Goal: Task Accomplishment & Management: Manage account settings

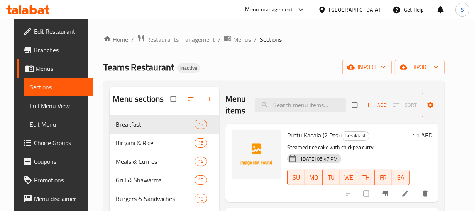
click at [39, 104] on span "Full Menu View" at bounding box center [58, 105] width 57 height 9
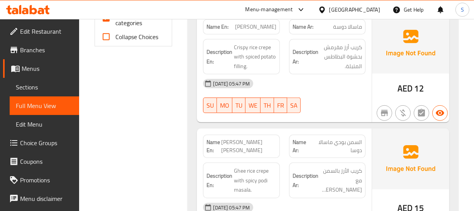
scroll to position [351, 0]
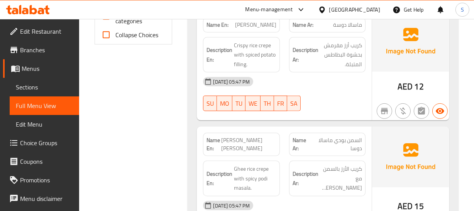
click at [244, 144] on span "Ghee Podi Masala Dosa" at bounding box center [248, 144] width 55 height 16
copy span "Ghee Podi Masala Dosa"
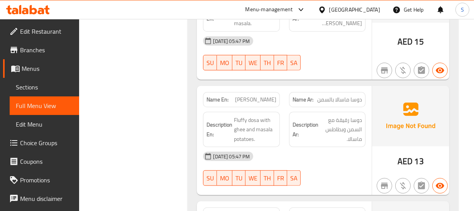
scroll to position [527, 0]
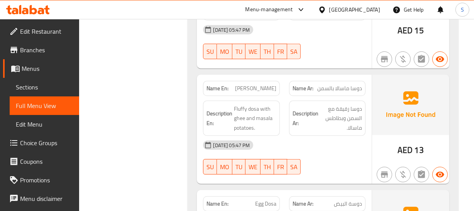
click at [233, 85] on p "Name En: Ghee Masala Dosa" at bounding box center [242, 88] width 70 height 8
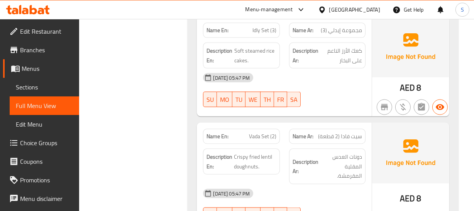
scroll to position [1054, 0]
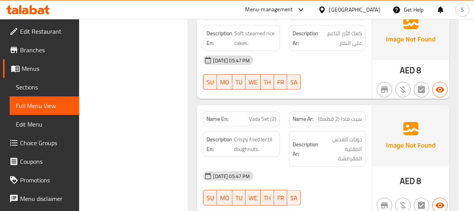
click at [259, 115] on span "Vada Set (2)" at bounding box center [262, 119] width 27 height 8
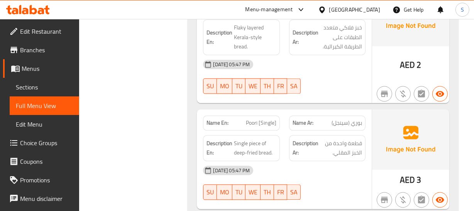
scroll to position [1510, 0]
click at [245, 115] on div "Name En: Poori [Single]" at bounding box center [241, 122] width 77 height 15
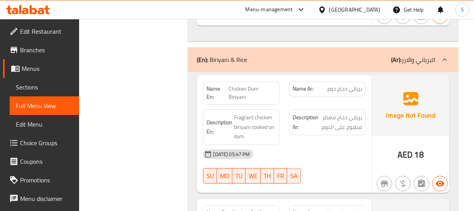
scroll to position [1826, 0]
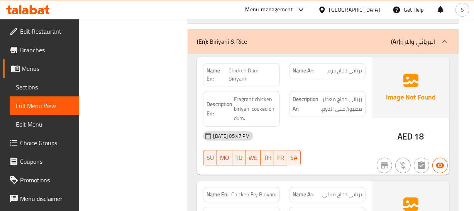
click at [353, 66] on span "برياني دجاج دوم" at bounding box center [345, 70] width 35 height 8
click at [239, 66] on span "Chicken Dum Biriyani" at bounding box center [253, 74] width 48 height 16
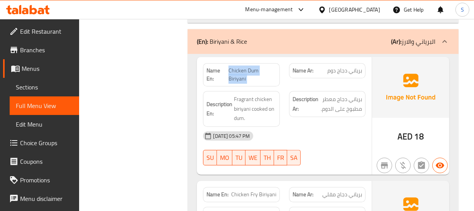
click at [239, 66] on span "Chicken Dum Biriyani" at bounding box center [253, 74] width 48 height 16
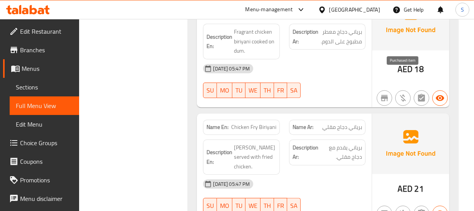
scroll to position [1897, 0]
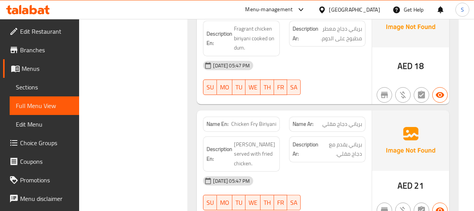
click at [236, 120] on span "Chicken Fry Biriyani" at bounding box center [253, 124] width 45 height 8
click at [258, 120] on span "Chicken Fry Biriyani" at bounding box center [253, 124] width 45 height 8
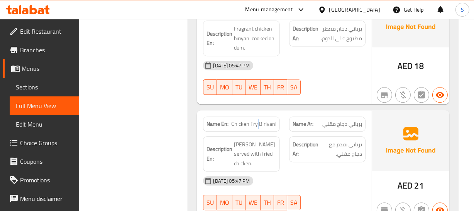
click at [258, 120] on span "Chicken Fry Biriyani" at bounding box center [253, 124] width 45 height 8
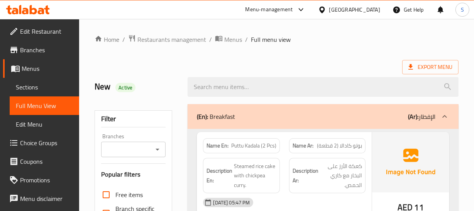
scroll to position [0, 0]
click at [347, 114] on div "(En): Breakfast (Ar): الإفطار" at bounding box center [316, 116] width 238 height 9
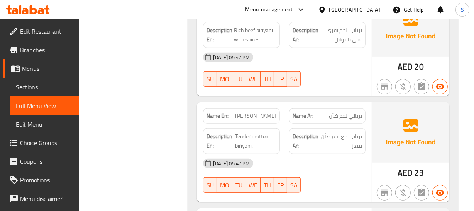
scroll to position [421, 0]
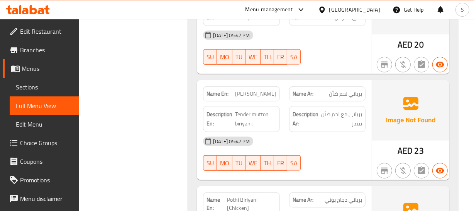
click at [348, 109] on span "برياني مع لحم ضأن تيندر" at bounding box center [342, 118] width 42 height 19
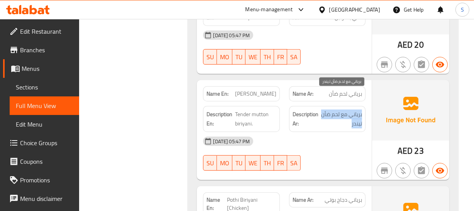
click at [348, 109] on span "برياني مع لحم ضأن تيندر" at bounding box center [342, 118] width 42 height 19
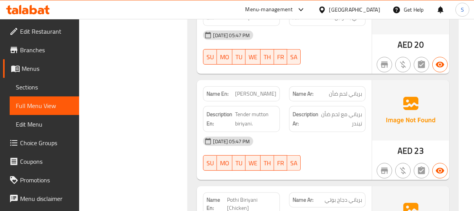
click at [239, 90] on p "Name En: Mutton Biriyani" at bounding box center [242, 94] width 70 height 8
click at [235, 109] on span "Tender mutton biriyani." at bounding box center [255, 118] width 41 height 19
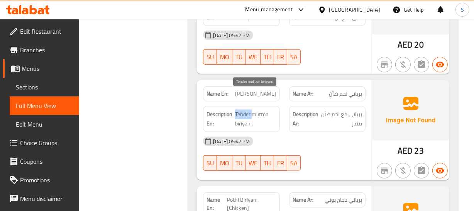
click at [235, 109] on span "Tender mutton biriyani." at bounding box center [255, 118] width 41 height 19
click at [259, 82] on div "Name En: Mutton Biriyani Name Ar: برياني لحم ضأن Description En: Tender mutton …" at bounding box center [284, 130] width 175 height 100
click at [259, 86] on div "Name En: Mutton Biriyani" at bounding box center [241, 93] width 77 height 15
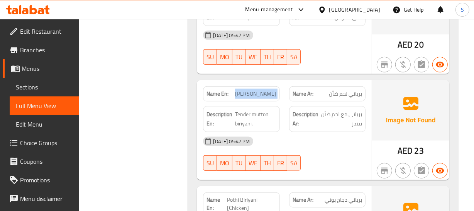
click at [259, 86] on div "Name En: Mutton Biriyani" at bounding box center [241, 93] width 77 height 15
copy span "Mutton Biriyani"
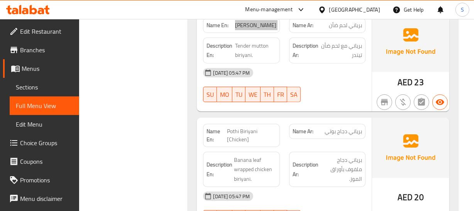
scroll to position [491, 0]
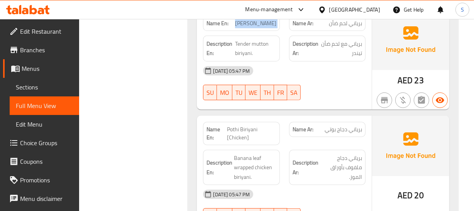
click at [240, 125] on span "Pothi Biriyani [Chicken]" at bounding box center [251, 133] width 49 height 16
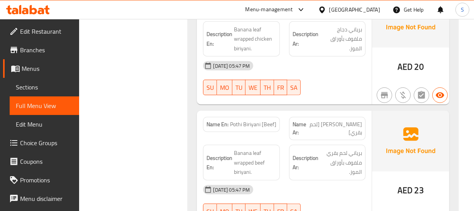
scroll to position [632, 0]
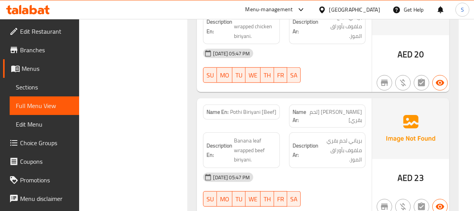
click at [361, 108] on span "برياني بوتي [لحم بقري]" at bounding box center [335, 116] width 53 height 16
click at [340, 132] on div "Description Ar: برياني لحم بقري ملفوف بأوراق الموز." at bounding box center [327, 150] width 77 height 36
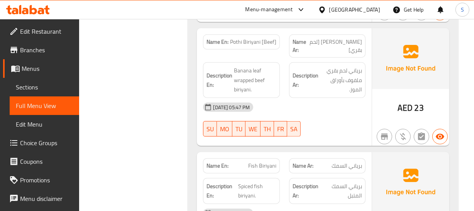
scroll to position [702, 0]
click at [255, 161] on span "Fish Biriyani" at bounding box center [262, 165] width 28 height 8
click at [256, 161] on span "Fish Biriyani" at bounding box center [262, 165] width 28 height 8
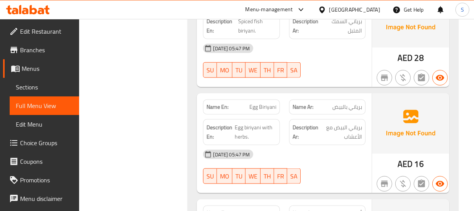
scroll to position [878, 0]
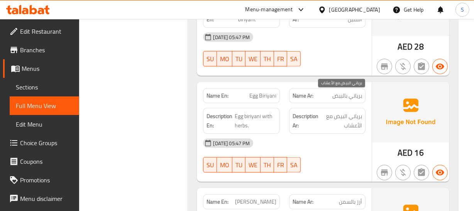
click at [362, 111] on span "برياني البيض مع الأعشاب" at bounding box center [341, 120] width 42 height 19
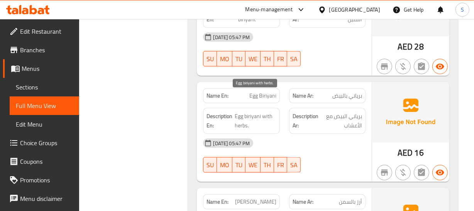
click at [233, 111] on strong "Description En:" at bounding box center [220, 120] width 27 height 19
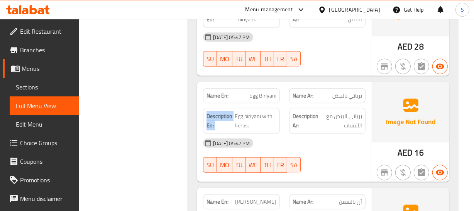
drag, startPoint x: 233, startPoint y: 98, endPoint x: 17, endPoint y: 96, distance: 216.0
click at [231, 111] on strong "Description En:" at bounding box center [220, 120] width 27 height 19
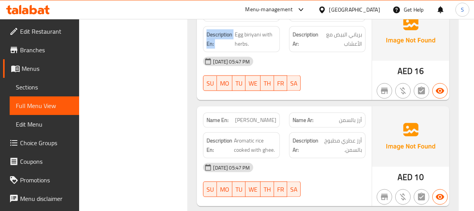
scroll to position [983, 0]
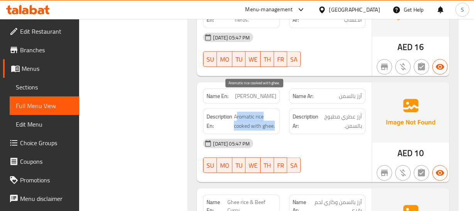
drag, startPoint x: 237, startPoint y: 94, endPoint x: 296, endPoint y: 104, distance: 59.9
click at [295, 104] on div "Description En: Aromatic rice cooked with ghee. Description Ar: أرز عطري مطبوخ …" at bounding box center [285, 121] width 172 height 35
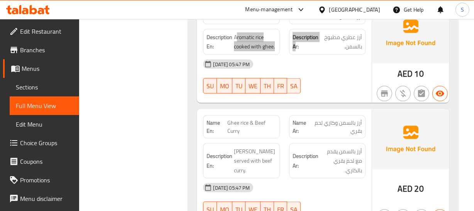
scroll to position [1089, 0]
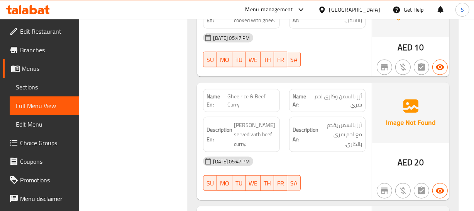
click at [248, 92] on span "Ghee rice & Beef Curry" at bounding box center [252, 100] width 49 height 16
copy span "Ghee rice & Beef Curry"
click at [244, 92] on span "Ghee rice & Beef Curry" at bounding box center [252, 100] width 49 height 16
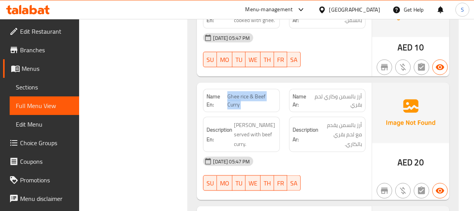
click at [244, 92] on span "Ghee rice & Beef Curry" at bounding box center [252, 100] width 49 height 16
copy span "Ghee rice & Beef Curry"
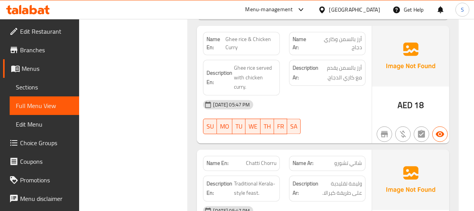
scroll to position [1299, 0]
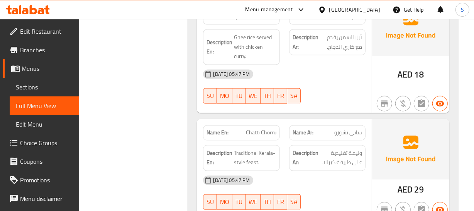
click at [240, 129] on p "Name En: Chatti Chorru" at bounding box center [242, 133] width 70 height 8
click at [240, 148] on span "Traditional Kerala-style feast." at bounding box center [255, 157] width 42 height 19
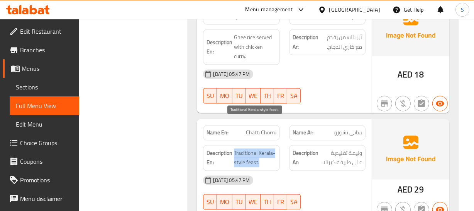
click at [240, 148] on span "Traditional Kerala-style feast." at bounding box center [255, 157] width 42 height 19
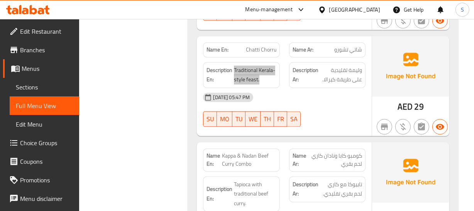
scroll to position [1405, 0]
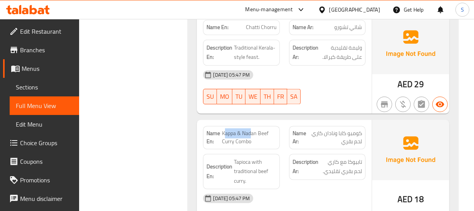
drag, startPoint x: 224, startPoint y: 104, endPoint x: 251, endPoint y: 103, distance: 27.1
click at [251, 129] on span "Kappa & Nadan Beef Curry Combo" at bounding box center [249, 137] width 54 height 16
click at [252, 129] on span "Kappa & Nadan Beef Curry Combo" at bounding box center [249, 137] width 54 height 16
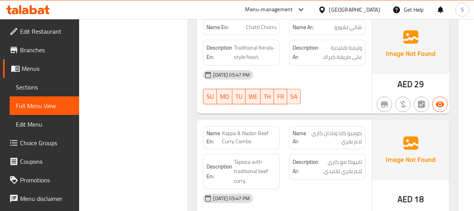
click at [363, 153] on div "Description Ar: تابيوكا مع كاري لحم بقري تقليدي." at bounding box center [327, 166] width 77 height 26
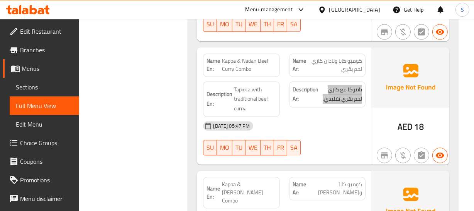
scroll to position [1546, 0]
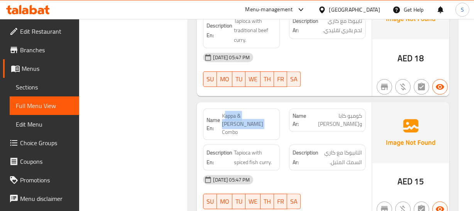
drag, startPoint x: 224, startPoint y: 87, endPoint x: 244, endPoint y: 97, distance: 21.9
click at [244, 112] on span "Kappa & Meen Mulagitadhu Combo" at bounding box center [249, 124] width 54 height 24
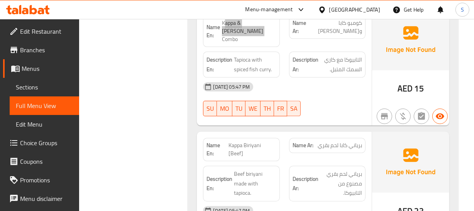
scroll to position [1651, 0]
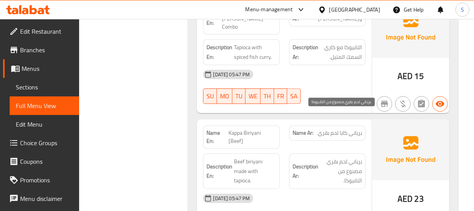
click at [360, 156] on span "برياني لحم بقري مصنوع من التابيوكا." at bounding box center [341, 170] width 42 height 29
click at [359, 156] on span "برياني لحم بقري مصنوع من التابيوكا." at bounding box center [341, 170] width 42 height 29
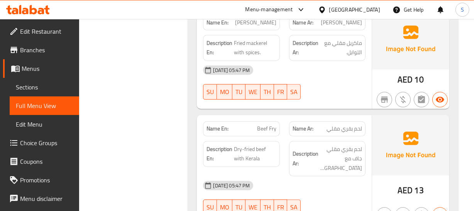
scroll to position [1932, 0]
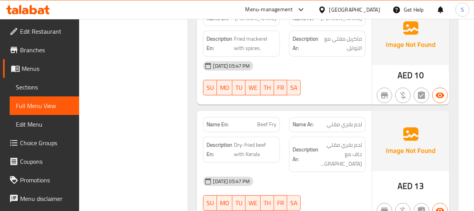
click at [253, 120] on p "Name En: Beef Fry" at bounding box center [242, 124] width 70 height 8
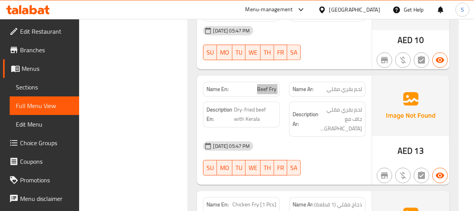
scroll to position [1967, 0]
click at [266, 85] on span "Beef Fry" at bounding box center [266, 89] width 19 height 8
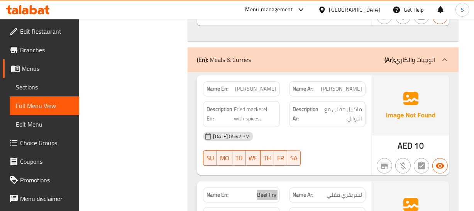
scroll to position [1897, 0]
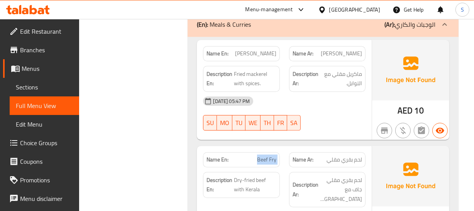
click at [270, 155] on span "Beef Fry" at bounding box center [266, 159] width 19 height 8
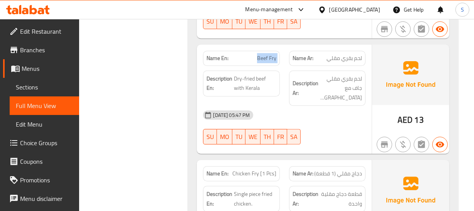
scroll to position [2002, 0]
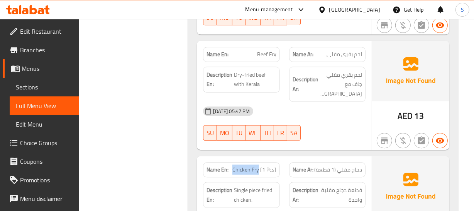
drag, startPoint x: 260, startPoint y: 111, endPoint x: 230, endPoint y: 116, distance: 30.1
click at [230, 165] on p "Name En: Chicken Fry [1 Pcs]" at bounding box center [242, 169] width 70 height 8
copy p "Chicken Fry"
click at [247, 165] on span "Chicken Fry [1 Pcs]" at bounding box center [255, 169] width 44 height 8
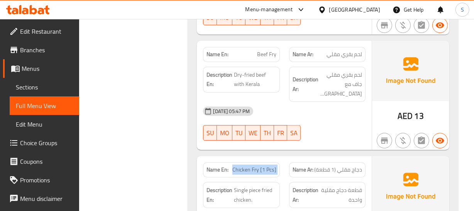
click at [247, 165] on span "Chicken Fry [1 Pcs]" at bounding box center [255, 169] width 44 height 8
click at [253, 162] on div "Name En: Chicken Fry [1 Pcs]" at bounding box center [241, 169] width 77 height 15
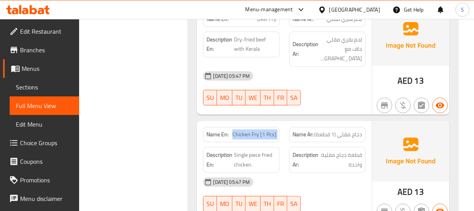
scroll to position [2107, 0]
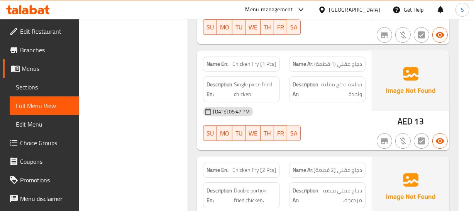
click at [246, 166] on span "Chicken Fry [2 Pcs]" at bounding box center [255, 170] width 44 height 8
click at [333, 166] on span "دجاج مقلي [2 قطعة]" at bounding box center [338, 170] width 49 height 8
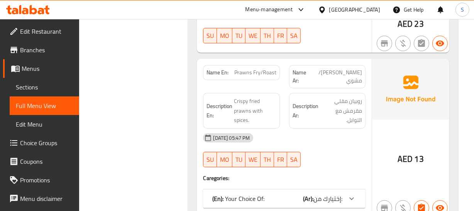
scroll to position [2318, 0]
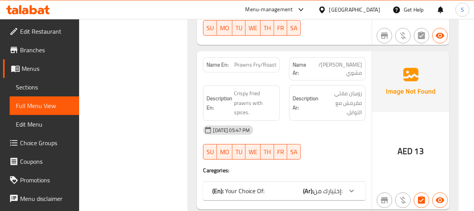
click at [340, 114] on div "Name En: Prawns Fry/Roast Name Ar: جمبري مقلي/مشوي Description En: Crispy fried…" at bounding box center [284, 130] width 175 height 158
click at [334, 181] on div "(En): Your Choice Of: (Ar): إختيارك من:" at bounding box center [284, 190] width 162 height 19
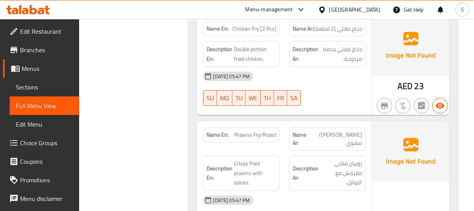
scroll to position [2248, 0]
click at [247, 131] on span "Prawns Fry/Roast" at bounding box center [256, 135] width 42 height 8
copy span "Prawns Fry/Roast"
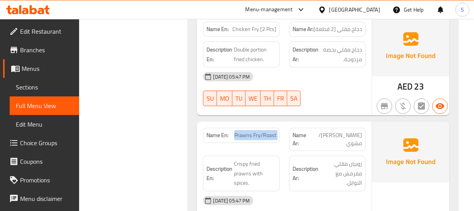
click at [254, 131] on span "Prawns Fry/Roast" at bounding box center [256, 135] width 42 height 8
copy span "Prawns Fry/Roast"
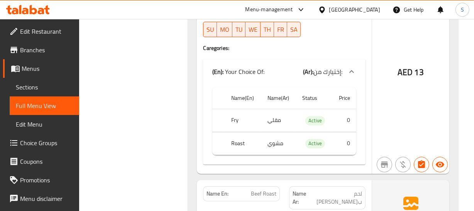
scroll to position [2459, 0]
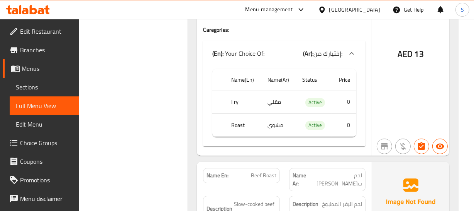
click at [264, 168] on div "Name En: Beef Roast" at bounding box center [241, 175] width 77 height 15
click at [334, 196] on div "Description Ar: لحم البقر المطبوخ ببطء مع ماسالا." at bounding box center [327, 209] width 77 height 26
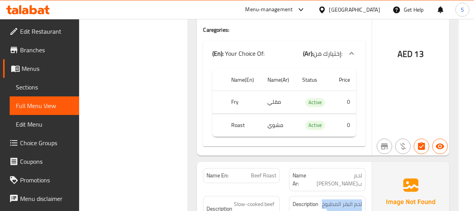
click at [334, 196] on div "Description Ar: لحم البقر المطبوخ ببطء مع ماسالا." at bounding box center [327, 209] width 77 height 26
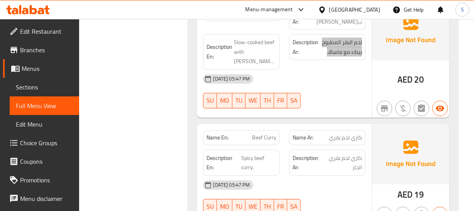
scroll to position [2634, 0]
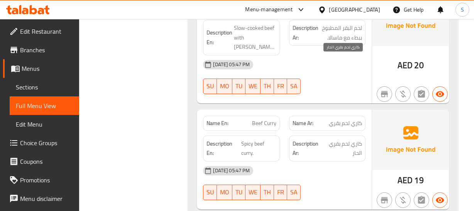
click at [355, 139] on span "كاري لحم بقري الحار" at bounding box center [343, 148] width 39 height 19
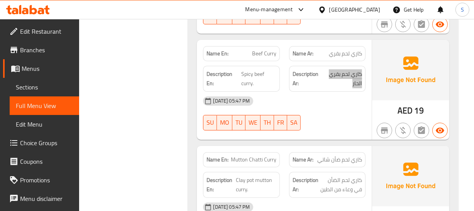
scroll to position [2705, 0]
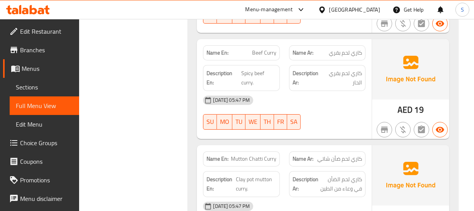
click at [250, 155] on span "Mutton Chatti Curry" at bounding box center [254, 159] width 46 height 8
click at [335, 174] on span "كاري لحم الضأن في وعاء من الطين" at bounding box center [341, 183] width 42 height 19
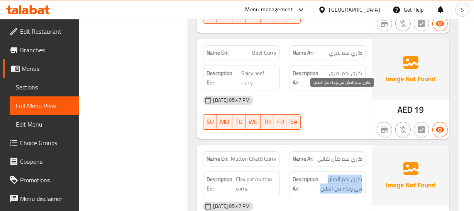
click at [335, 174] on span "كاري لحم الضأن في وعاء من الطين" at bounding box center [341, 183] width 42 height 19
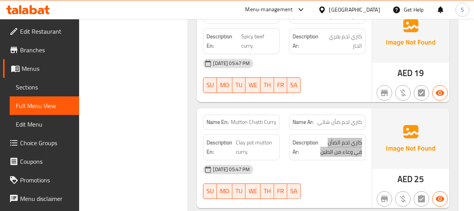
scroll to position [2810, 0]
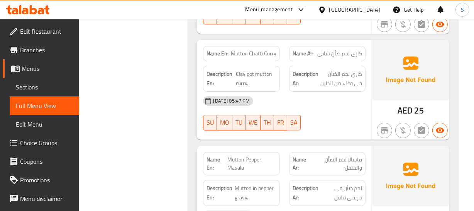
click at [249, 155] on span "Mutton Pepper Masala" at bounding box center [252, 163] width 49 height 16
click at [345, 155] on span "ماسالا لحم الضأن والفلفل" at bounding box center [337, 163] width 51 height 16
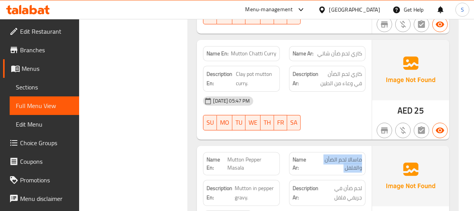
drag, startPoint x: 345, startPoint y: 74, endPoint x: 417, endPoint y: 101, distance: 76.8
click at [346, 155] on span "ماسالا لحم الضأن والفلفل" at bounding box center [337, 163] width 51 height 16
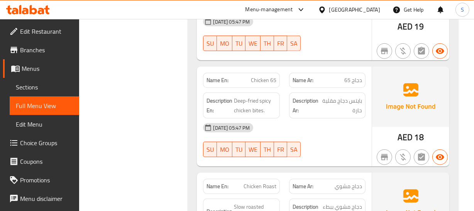
scroll to position [3161, 0]
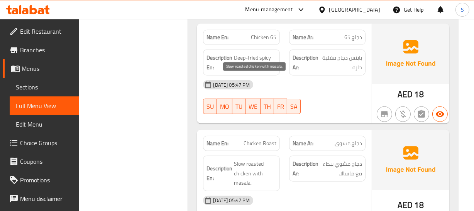
click at [240, 159] on span "Slow roasted chicken with masala." at bounding box center [255, 173] width 42 height 29
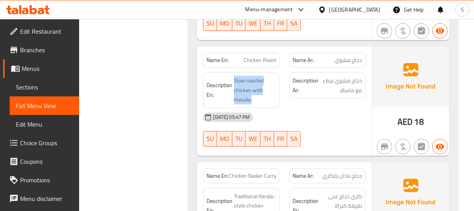
scroll to position [3267, 0]
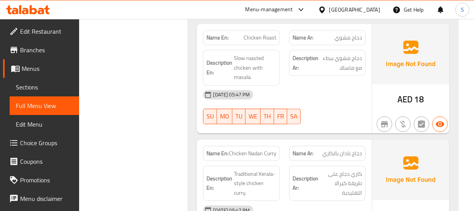
click at [337, 149] on span "دجاج نادان بالكاري" at bounding box center [343, 153] width 40 height 8
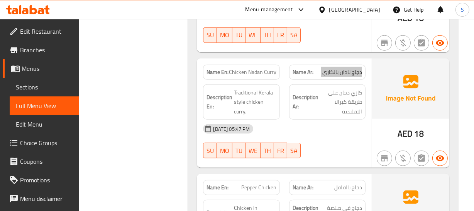
scroll to position [3372, 0]
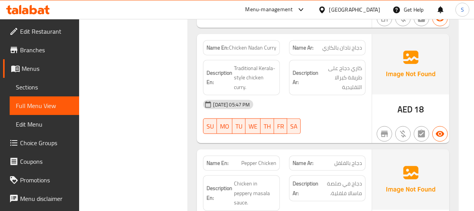
click at [261, 159] on span "Pepper Chicken" at bounding box center [258, 163] width 35 height 8
click at [329, 155] on div "Name Ar: دجاج بالفلفل" at bounding box center [327, 162] width 77 height 15
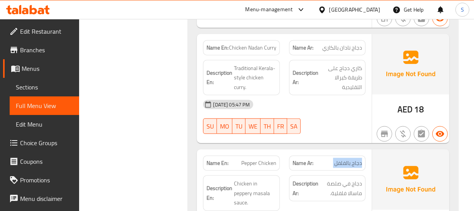
click at [329, 155] on div "Name Ar: دجاج بالفلفل" at bounding box center [327, 162] width 77 height 15
click at [361, 179] on span "دجاج في صلصة ماسالا فلفلية." at bounding box center [341, 188] width 42 height 19
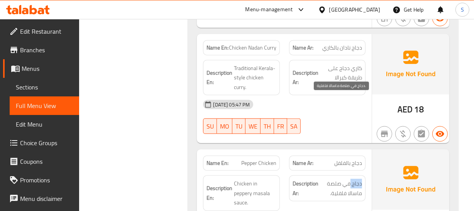
click at [361, 179] on span "دجاج في صلصة ماسالا فلفلية." at bounding box center [341, 188] width 42 height 19
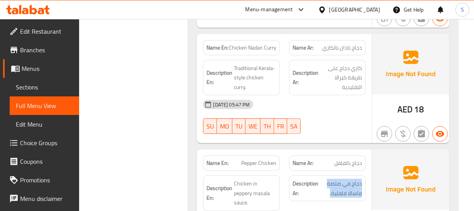
click at [354, 179] on span "دجاج في صلصة ماسالا فلفلية." at bounding box center [341, 188] width 42 height 19
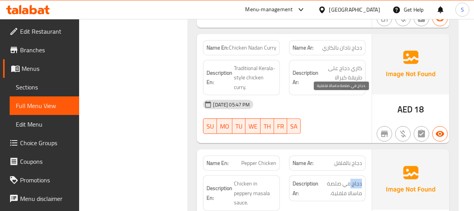
click at [354, 179] on span "دجاج في صلصة ماسالا فلفلية." at bounding box center [341, 188] width 42 height 19
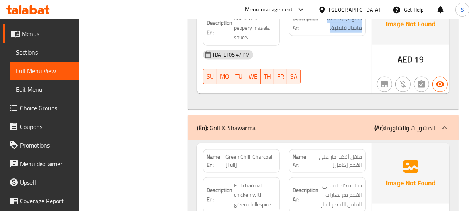
scroll to position [3547, 0]
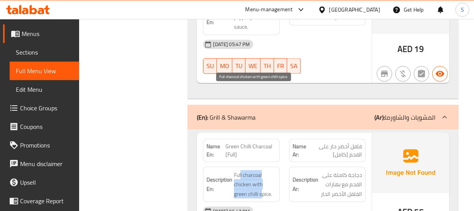
drag, startPoint x: 241, startPoint y: 85, endPoint x: 249, endPoint y: 109, distance: 24.4
click at [249, 167] on div "Description En: Full charcoal chicken with green chilli spice." at bounding box center [241, 185] width 77 height 36
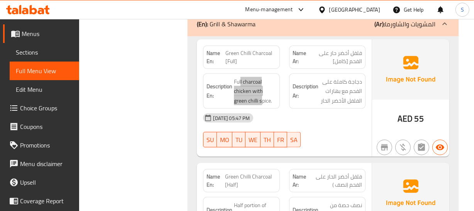
scroll to position [3653, 0]
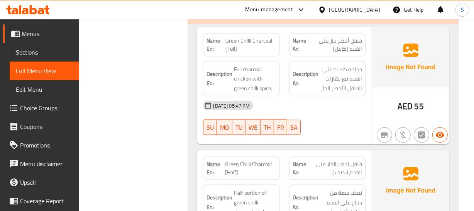
click at [246, 160] on span "Green Chilli Charcoal [Half]" at bounding box center [250, 168] width 51 height 16
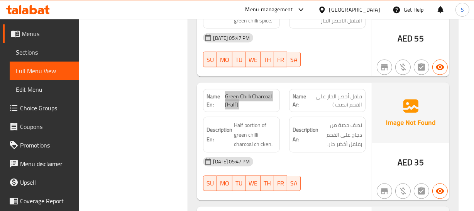
scroll to position [3723, 0]
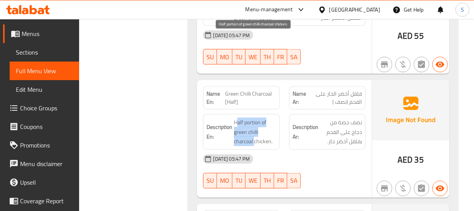
drag, startPoint x: 238, startPoint y: 37, endPoint x: 255, endPoint y: 56, distance: 26.0
click at [255, 117] on span "Half portion of green chilli charcoal chicken." at bounding box center [255, 131] width 42 height 29
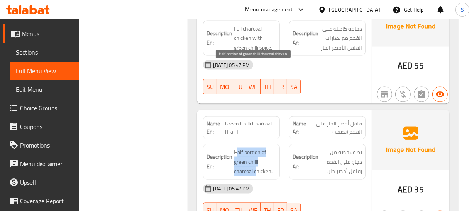
scroll to position [3653, 0]
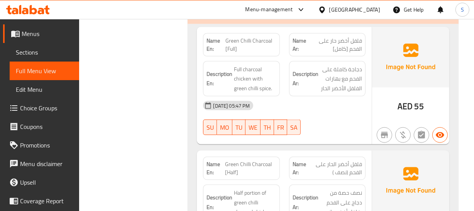
click at [252, 160] on span "Green Chilli Charcoal [Half]" at bounding box center [250, 168] width 51 height 16
copy span "Green Chilli Charcoal [Half]"
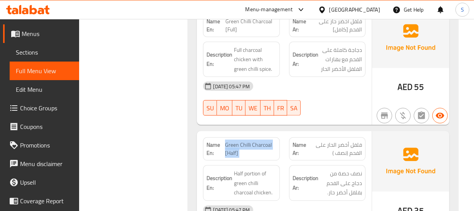
scroll to position [3688, 0]
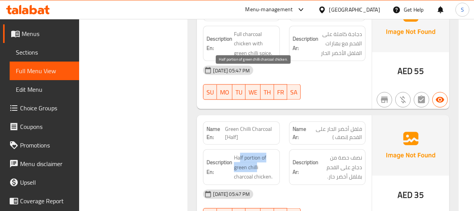
drag, startPoint x: 240, startPoint y: 71, endPoint x: 257, endPoint y: 80, distance: 19.9
click at [257, 153] on span "Half portion of green chilli charcoal chicken." at bounding box center [255, 167] width 42 height 29
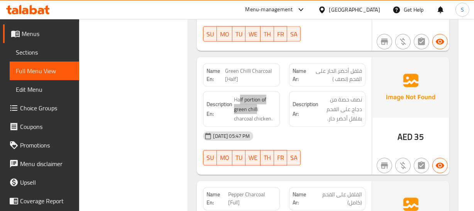
scroll to position [3758, 0]
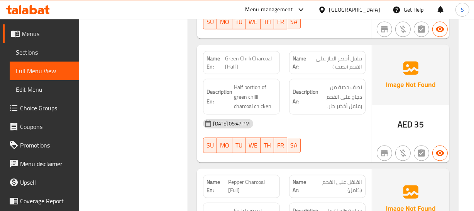
click at [243, 178] on span "Pepper Charcoal [Full]" at bounding box center [252, 186] width 48 height 16
click at [346, 178] on span "الفلفل على الفحم (كامل)" at bounding box center [337, 186] width 51 height 16
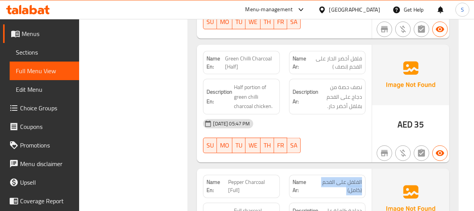
drag, startPoint x: 346, startPoint y: 96, endPoint x: 196, endPoint y: 103, distance: 150.4
click at [347, 178] on span "الفلفل على الفحم (كامل)" at bounding box center [337, 186] width 51 height 16
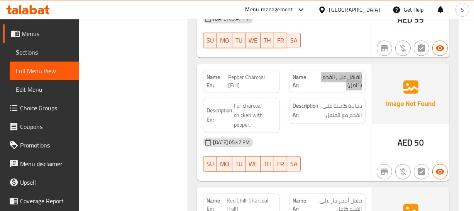
scroll to position [3864, 0]
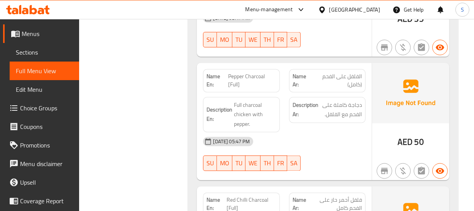
click at [238, 196] on span "Red Chilli Charcoal [Full]" at bounding box center [251, 204] width 49 height 16
click at [262, 196] on span "Red Chilli Charcoal [Full]" at bounding box center [251, 204] width 49 height 16
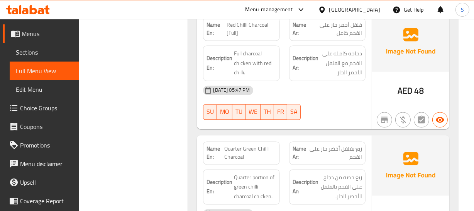
scroll to position [4039, 0]
click at [231, 144] on span "Quarter Green Chilli Charcoal" at bounding box center [250, 152] width 52 height 16
click at [260, 144] on span "Quarter Green Chilli Charcoal" at bounding box center [250, 152] width 52 height 16
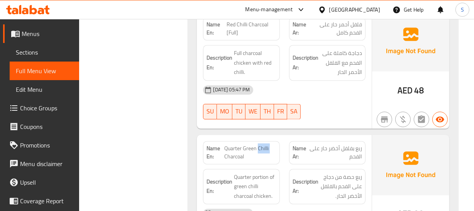
click at [259, 144] on span "Quarter Green Chilli Charcoal" at bounding box center [250, 152] width 52 height 16
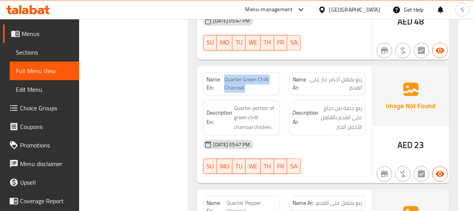
scroll to position [4110, 0]
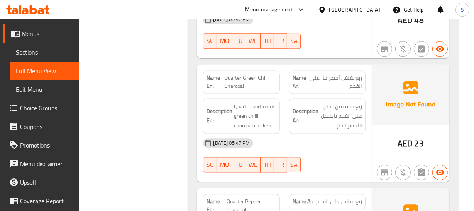
click at [346, 194] on div "Name Ar: ربع بفلفل على الفحم" at bounding box center [327, 201] width 77 height 15
click at [228, 197] on span "Quarter Pepper Charcoal" at bounding box center [252, 205] width 50 height 16
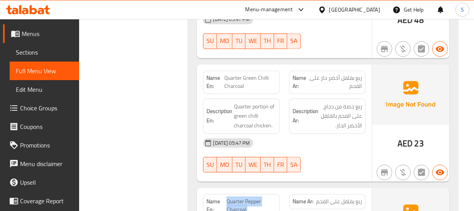
click at [228, 197] on span "Quarter Pepper Charcoal" at bounding box center [252, 205] width 50 height 16
copy span "Quarter Pepper Charcoal"
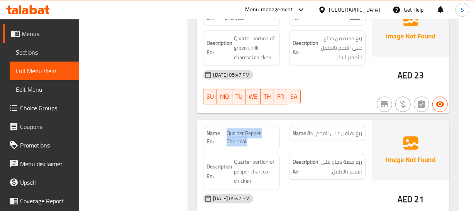
scroll to position [4180, 0]
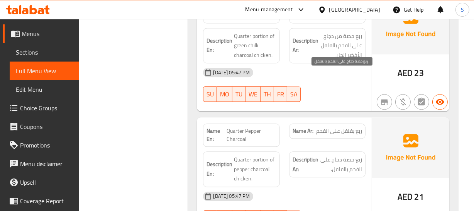
click at [355, 155] on span "ربع حصة دجاج على الفحم بالفلفل." at bounding box center [341, 164] width 42 height 19
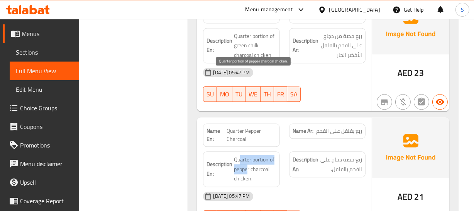
drag, startPoint x: 240, startPoint y: 66, endPoint x: 247, endPoint y: 82, distance: 17.8
click at [247, 146] on div "Description En: Quarter portion of pepper charcoal chicken." at bounding box center [242, 168] width 86 height 45
click at [247, 155] on span "Quarter portion of pepper charcoal chicken." at bounding box center [255, 169] width 42 height 29
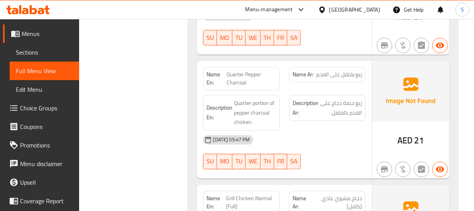
scroll to position [4250, 0]
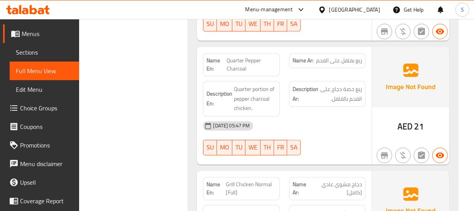
click at [349, 180] on span "دجاج مشوي عادي [كامل]" at bounding box center [336, 188] width 51 height 16
click at [248, 180] on span "Grill Chicken Normal [Full]" at bounding box center [251, 188] width 51 height 16
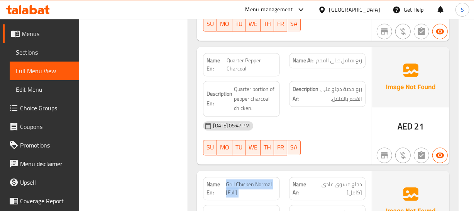
click at [248, 180] on span "Grill Chicken Normal [Full]" at bounding box center [251, 188] width 51 height 16
copy span "Grill Chicken Normal [Full]"
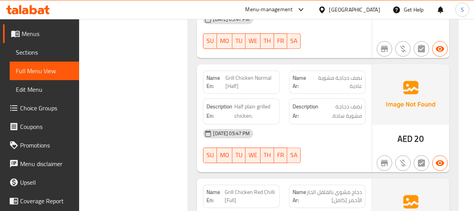
scroll to position [4531, 0]
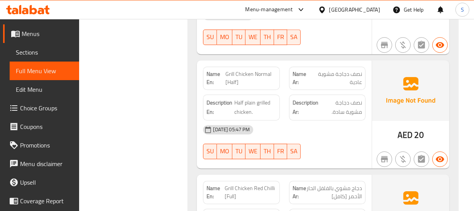
click at [343, 184] on span "دجاج مشوي بالفلفل الحار الأحمر [كامل]" at bounding box center [334, 192] width 56 height 16
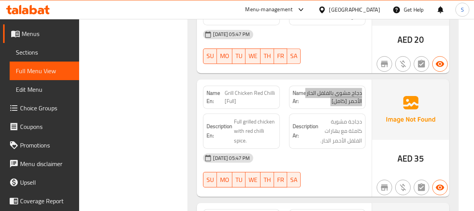
scroll to position [4637, 0]
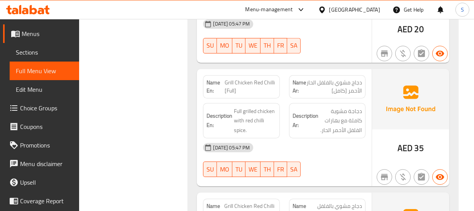
click at [245, 202] on span "Grill Chicken Red Chilli [Half]" at bounding box center [250, 210] width 52 height 16
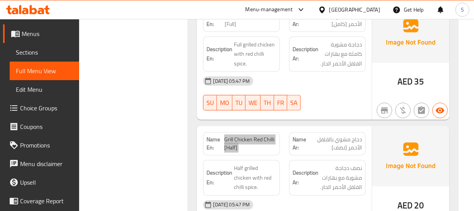
scroll to position [4707, 0]
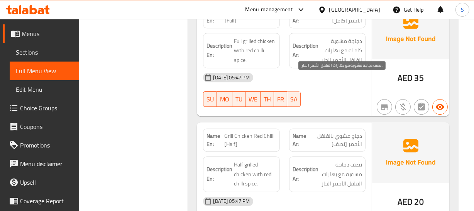
click at [343, 160] on span "نصف دجاجة مشوية مع بهارات الفلفل الأحمر الحار." at bounding box center [341, 174] width 42 height 29
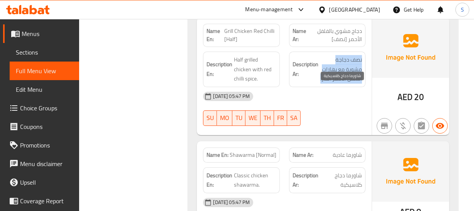
scroll to position [4812, 0]
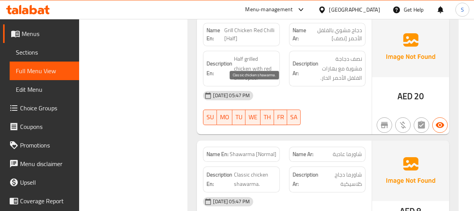
click at [243, 170] on span "Classic chicken shawarma." at bounding box center [255, 179] width 42 height 19
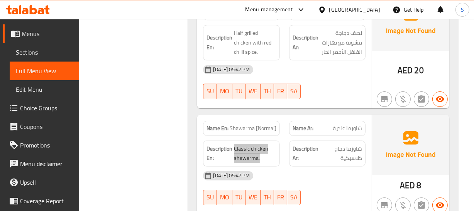
scroll to position [4882, 0]
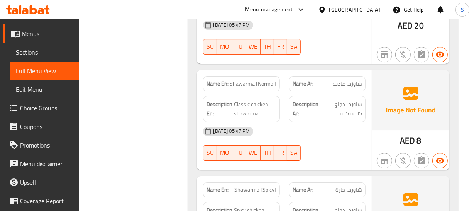
click at [333, 177] on div "Name Ar: شاورما حارة" at bounding box center [328, 189] width 86 height 24
click at [267, 185] on span "Shawarma [Spicy]" at bounding box center [256, 189] width 42 height 8
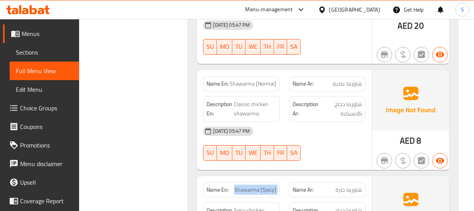
click at [267, 185] on span "Shawarma [Spicy]" at bounding box center [256, 189] width 42 height 8
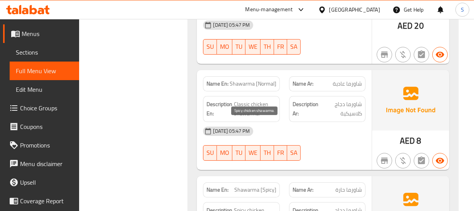
click at [236, 205] on span "Spicy chicken shawarma." at bounding box center [255, 214] width 42 height 19
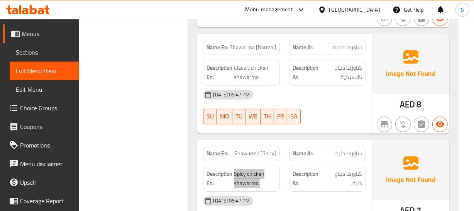
scroll to position [4953, 0]
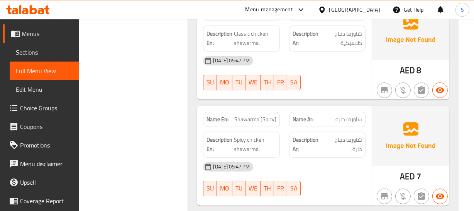
click at [308, 191] on div at bounding box center [328, 195] width 86 height 9
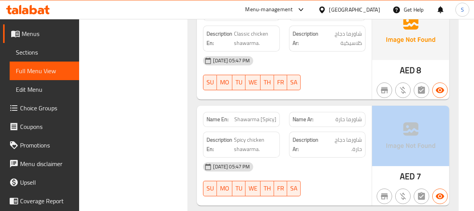
click at [308, 191] on div at bounding box center [328, 195] width 86 height 9
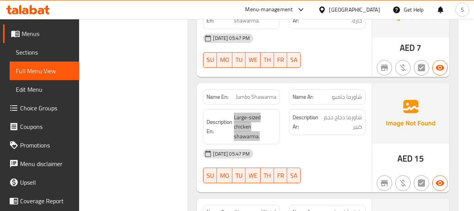
scroll to position [5093, 0]
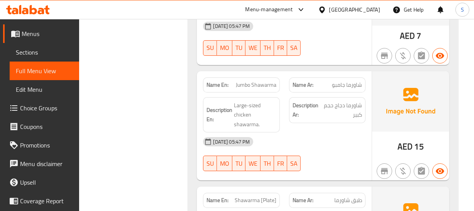
click at [242, 196] on span "Shawarma [Plate]" at bounding box center [256, 200] width 42 height 8
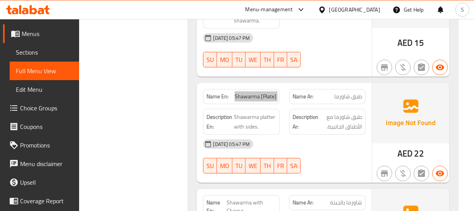
scroll to position [5198, 0]
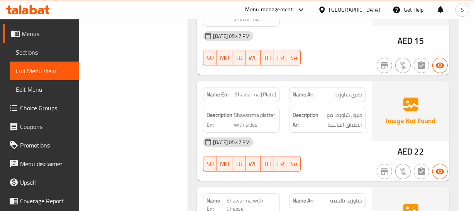
click at [241, 196] on span "Shawarma with Cheese" at bounding box center [252, 204] width 50 height 16
click at [347, 196] on span "شاورما بالجبنة" at bounding box center [346, 200] width 32 height 8
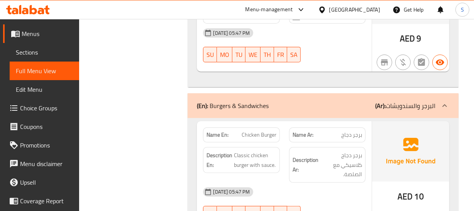
scroll to position [5409, 0]
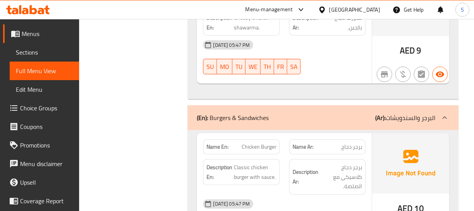
click at [261, 143] on span "Chicken Burger" at bounding box center [259, 147] width 35 height 8
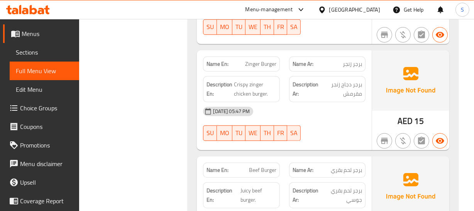
scroll to position [5620, 0]
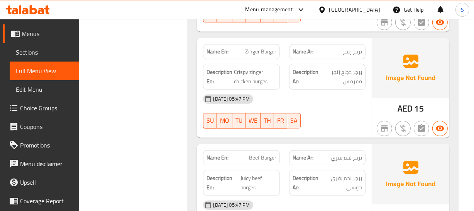
click at [362, 150] on div "Name Ar: برجر لحم بقري" at bounding box center [327, 157] width 77 height 15
click at [344, 173] on span "برجر لحم بقري جوسي" at bounding box center [342, 182] width 40 height 19
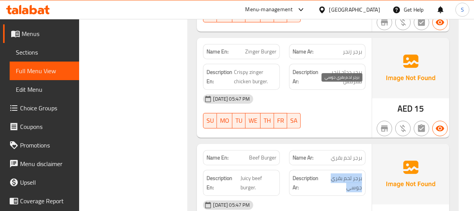
click at [344, 173] on span "برجر لحم بقري جوسي" at bounding box center [342, 182] width 40 height 19
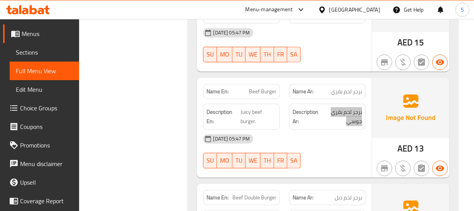
scroll to position [5690, 0]
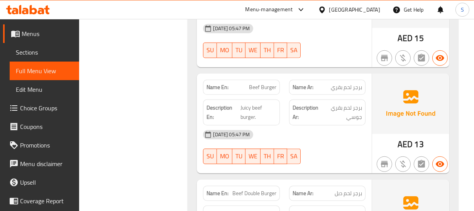
click at [351, 189] on span "برجر لحم دبل" at bounding box center [348, 193] width 27 height 8
click at [252, 189] on span "Beef Double Burger" at bounding box center [255, 193] width 44 height 8
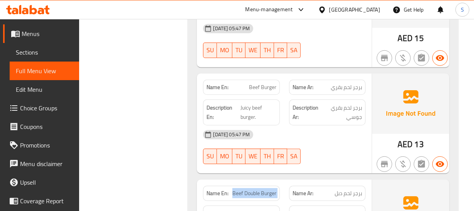
click at [252, 189] on span "Beef Double Burger" at bounding box center [255, 193] width 44 height 8
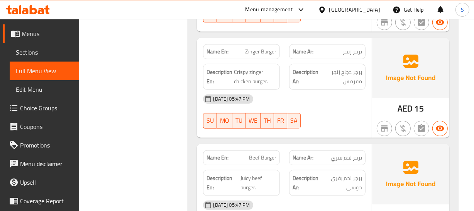
scroll to position [5655, 0]
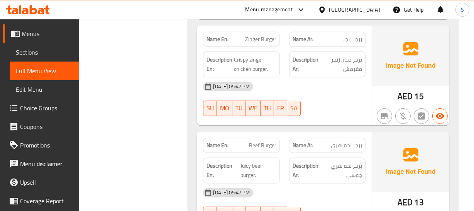
scroll to position [5620, 0]
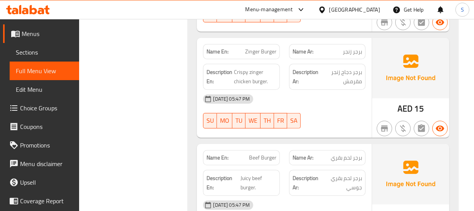
click at [272, 153] on span "Beef Burger" at bounding box center [262, 157] width 27 height 8
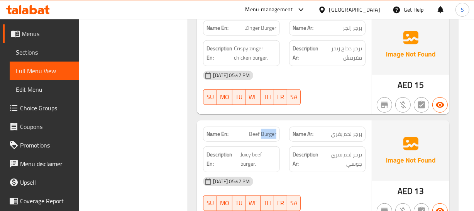
scroll to position [5690, 0]
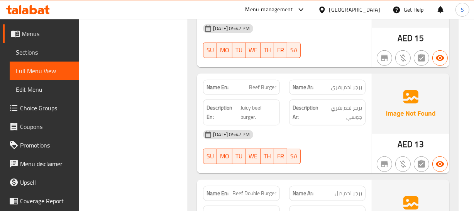
click at [255, 181] on div "Name En: Beef Double Burger" at bounding box center [242, 193] width 86 height 24
click at [258, 189] on span "Beef Double Burger" at bounding box center [255, 193] width 44 height 8
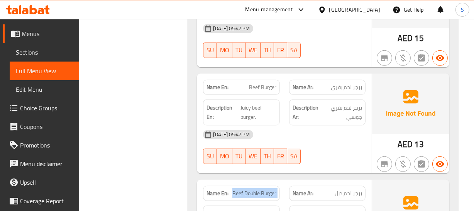
click at [258, 189] on span "Beef Double Burger" at bounding box center [255, 193] width 44 height 8
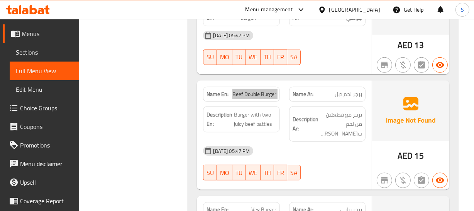
scroll to position [5796, 0]
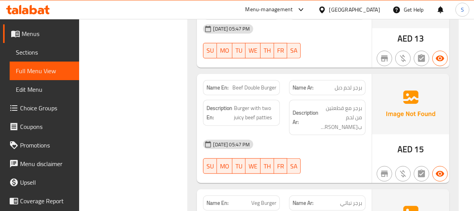
click at [263, 199] on span "Veg Burger" at bounding box center [264, 203] width 25 height 8
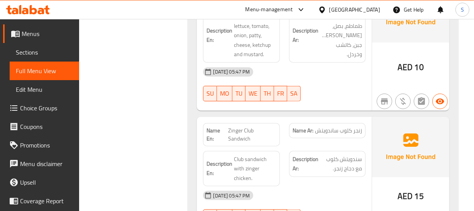
scroll to position [6006, 0]
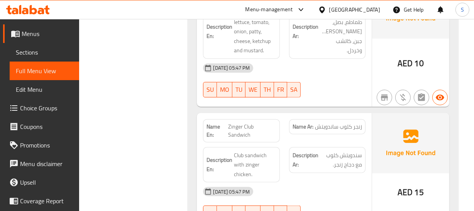
click at [237, 122] on span "Zinger Club Sandwich" at bounding box center [252, 130] width 48 height 16
click at [360, 122] on span "زنجر كلوب ساندويتش" at bounding box center [338, 126] width 47 height 8
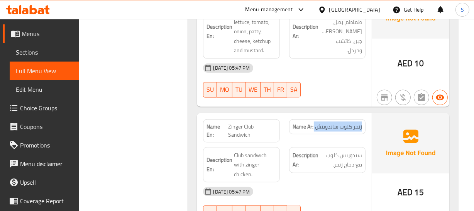
click at [360, 122] on span "زنجر كلوب ساندويتش" at bounding box center [338, 126] width 47 height 8
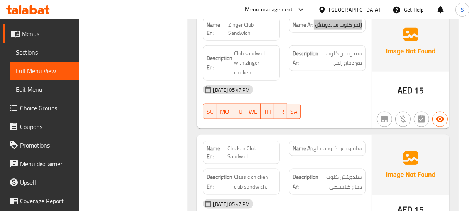
scroll to position [6112, 0]
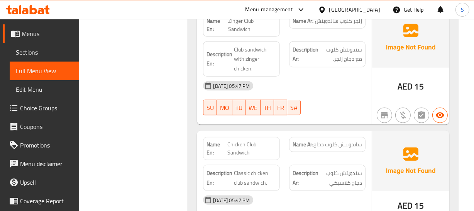
click at [251, 140] on span "Chicken Club Sandwich" at bounding box center [252, 148] width 49 height 16
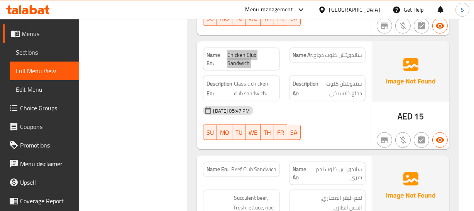
scroll to position [6217, 0]
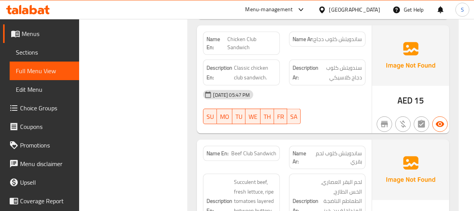
click at [247, 149] on span "Beef Club Sandwich" at bounding box center [253, 153] width 45 height 8
click at [258, 149] on span "Beef Club Sandwich" at bounding box center [253, 153] width 45 height 8
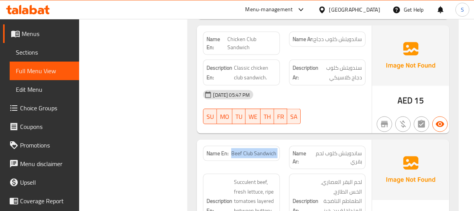
click at [258, 149] on span "Beef Club Sandwich" at bounding box center [253, 153] width 45 height 8
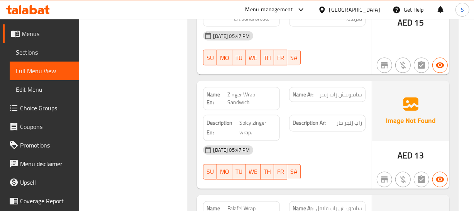
scroll to position [6428, 0]
click at [357, 204] on span "ساندويتش راب فلافل" at bounding box center [339, 208] width 46 height 8
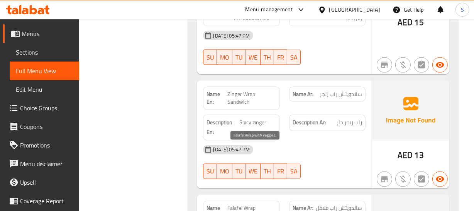
drag, startPoint x: 241, startPoint y: 149, endPoint x: 217, endPoint y: 151, distance: 24.0
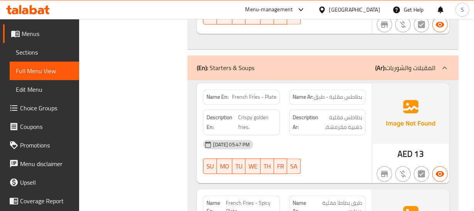
scroll to position [6709, 0]
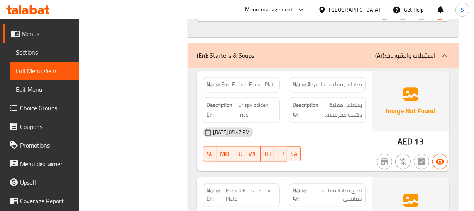
click at [350, 183] on div "Name Ar: طبق بطاطا مقلية سبايسي" at bounding box center [327, 194] width 77 height 23
click at [242, 186] on span "French Fries - Spicy Plate" at bounding box center [251, 194] width 50 height 16
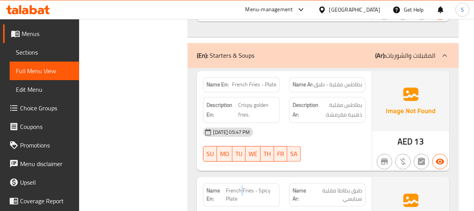
click at [242, 186] on span "French Fries - Spicy Plate" at bounding box center [251, 194] width 50 height 16
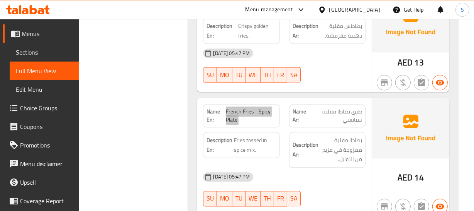
scroll to position [6814, 0]
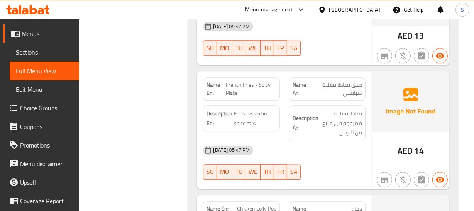
click at [247, 204] on span "Chicken Lolly Pop" at bounding box center [256, 208] width 39 height 8
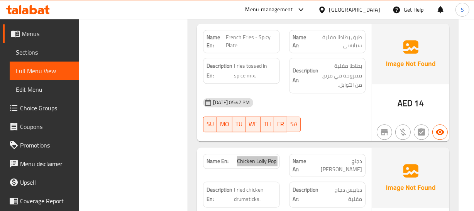
scroll to position [6850, 0]
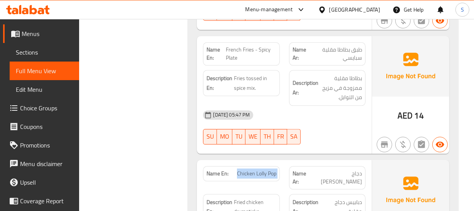
click at [247, 169] on span "Chicken Lolly Pop" at bounding box center [256, 173] width 39 height 8
click at [256, 197] on span "Fried chicken drumsticks." at bounding box center [255, 206] width 42 height 19
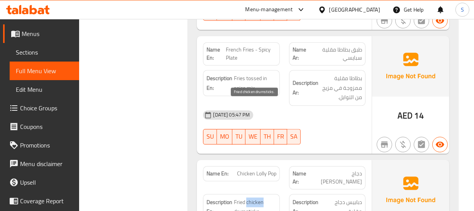
click at [256, 197] on span "Fried chicken drumsticks." at bounding box center [255, 206] width 42 height 19
click at [250, 197] on span "Fried chicken drumsticks." at bounding box center [255, 206] width 42 height 19
click at [248, 197] on span "Fried chicken drumsticks." at bounding box center [255, 206] width 42 height 19
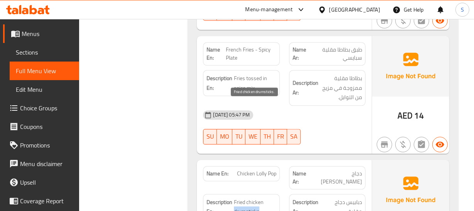
click at [248, 197] on span "Fried chicken drumsticks." at bounding box center [255, 206] width 42 height 19
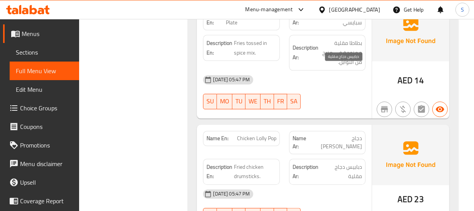
click at [332, 162] on span "دبابيس دجاج مقلية" at bounding box center [343, 171] width 38 height 19
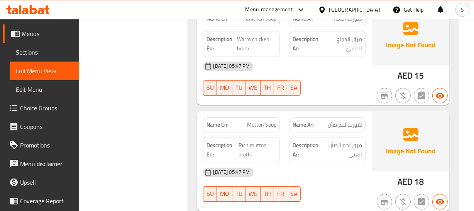
scroll to position [7341, 0]
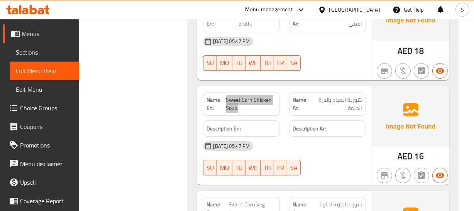
scroll to position [7482, 0]
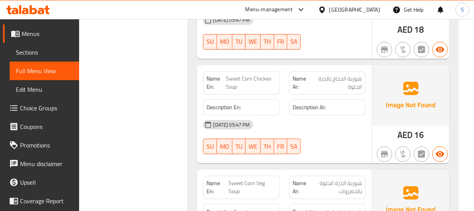
click at [253, 179] on span "Sweet Corn Veg Soup" at bounding box center [253, 187] width 48 height 16
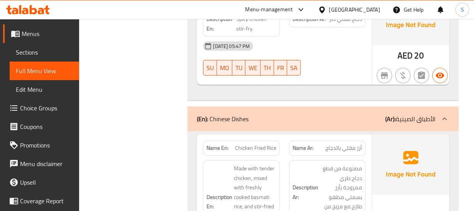
scroll to position [7763, 0]
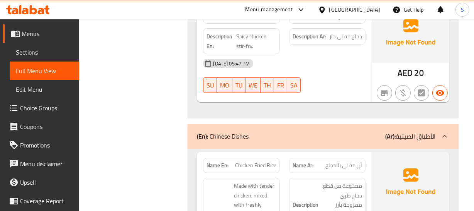
click at [266, 161] on span "Chicken Fried Rice" at bounding box center [255, 165] width 41 height 8
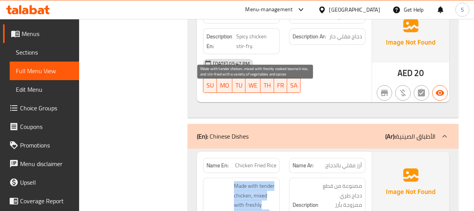
drag, startPoint x: 235, startPoint y: 85, endPoint x: 250, endPoint y: 124, distance: 41.8
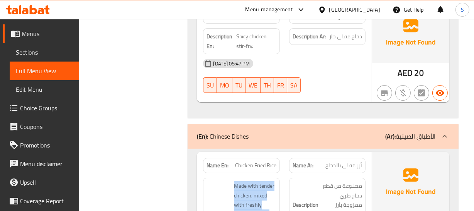
click at [258, 161] on span "Chicken Fried Rice" at bounding box center [255, 165] width 41 height 8
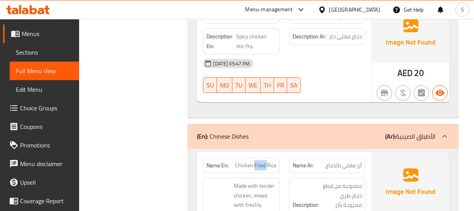
click at [258, 161] on span "Chicken Fried Rice" at bounding box center [255, 165] width 41 height 8
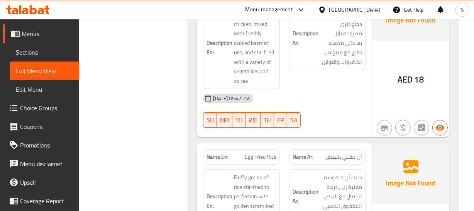
scroll to position [7938, 0]
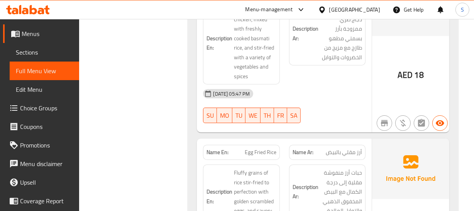
click at [268, 145] on div "Name En: Egg Fried Rice" at bounding box center [241, 152] width 77 height 15
click at [267, 145] on div "Name En: Egg Fried Rice" at bounding box center [241, 152] width 77 height 15
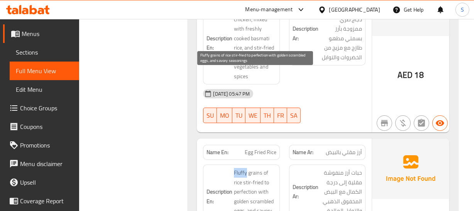
drag, startPoint x: 225, startPoint y: 73, endPoint x: 255, endPoint y: 54, distance: 35.3
click at [246, 168] on h6 "Description En: Fluffy grains of rice stir-fried to perfection with golden scra…" at bounding box center [242, 196] width 70 height 57
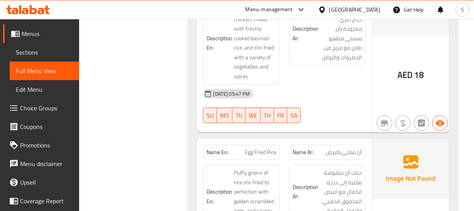
click at [255, 140] on div "Name En: Egg Fried Rice" at bounding box center [242, 152] width 86 height 24
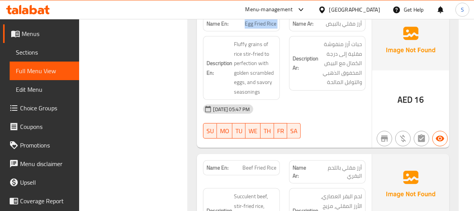
scroll to position [8079, 0]
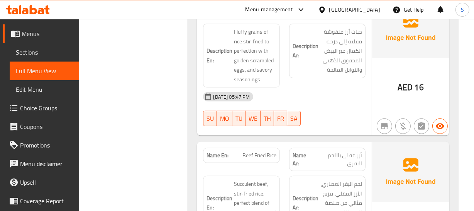
click at [244, 143] on div "Name En: Beef Fried Rice" at bounding box center [242, 159] width 86 height 32
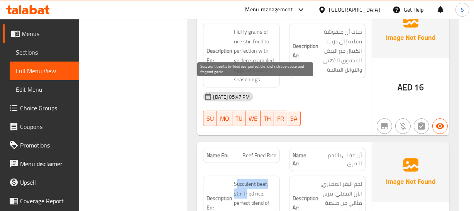
drag, startPoint x: 236, startPoint y: 84, endPoint x: 247, endPoint y: 93, distance: 14.3
click at [247, 179] on span "Succulent beef, stir-fried rice, perfect blend of rich soy sauce and fragrant g…" at bounding box center [255, 203] width 42 height 48
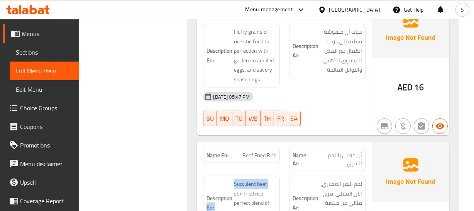
click at [233, 179] on h6 "Description En: Succulent beef, stir-fried rice, perfect blend of rich soy sauc…" at bounding box center [242, 203] width 70 height 48
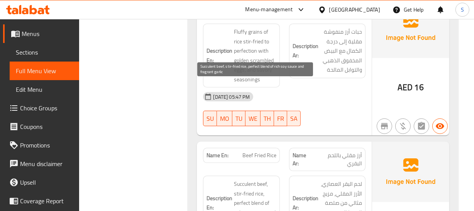
click at [257, 179] on span "Succulent beef, stir-fried rice, perfect blend of rich soy sauce and fragrant g…" at bounding box center [255, 203] width 42 height 48
drag, startPoint x: 235, startPoint y: 113, endPoint x: 265, endPoint y: 115, distance: 29.8
click at [265, 179] on span "Succulent beef, stir-fried rice, perfect blend of rich soy sauce and fragrant g…" at bounding box center [255, 203] width 42 height 48
click at [274, 179] on span "Succulent beef, stir-fried rice, perfect blend of rich soy sauce and fragrant g…" at bounding box center [255, 203] width 42 height 48
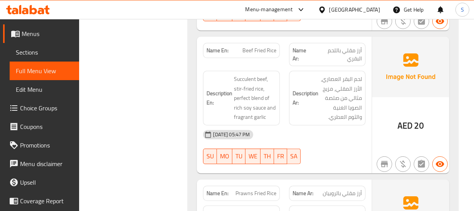
scroll to position [8184, 0]
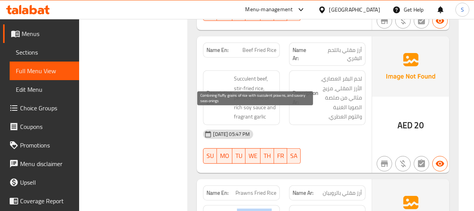
drag, startPoint x: 237, startPoint y: 113, endPoint x: 251, endPoint y: 143, distance: 33.2
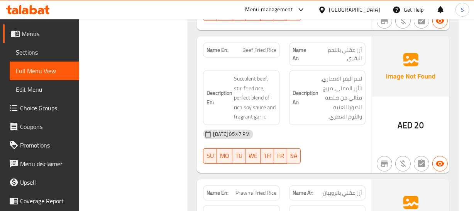
click at [259, 189] on span "Prawns Fried Rice" at bounding box center [256, 193] width 41 height 8
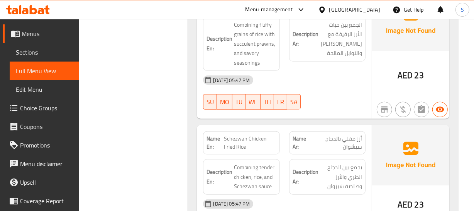
scroll to position [8360, 0]
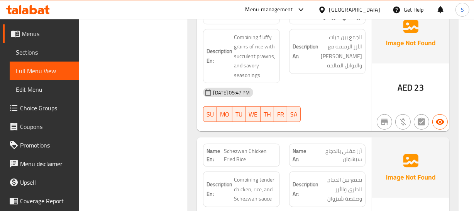
click at [249, 147] on span "Schezwan Chicken Fried Rice" at bounding box center [250, 155] width 52 height 16
click at [252, 147] on span "Schezwan Chicken Fried Rice" at bounding box center [250, 155] width 52 height 16
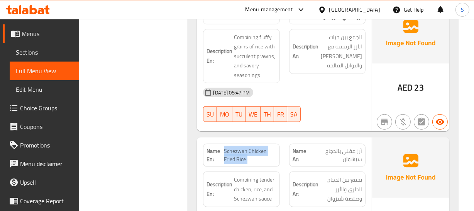
click at [252, 147] on span "Schezwan Chicken Fried Rice" at bounding box center [250, 155] width 52 height 16
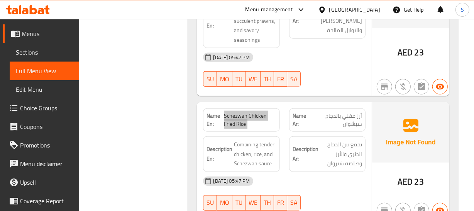
scroll to position [8430, 0]
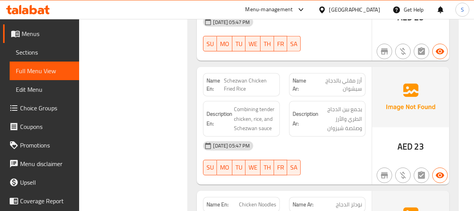
click at [244, 200] on span "Chicken Noodles" at bounding box center [257, 204] width 37 height 8
drag, startPoint x: 244, startPoint y: 105, endPoint x: 252, endPoint y: 108, distance: 8.7
click at [243, 200] on span "Chicken Noodles" at bounding box center [257, 204] width 37 height 8
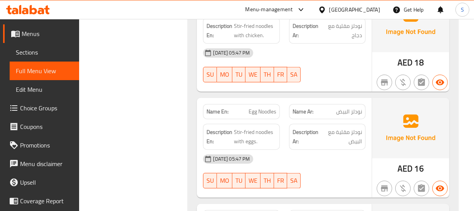
scroll to position [8641, 0]
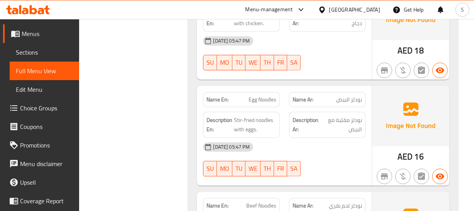
click at [258, 201] on span "Beef Noodles" at bounding box center [262, 205] width 30 height 8
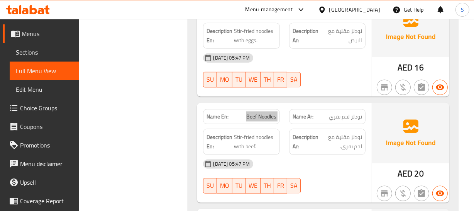
scroll to position [8746, 0]
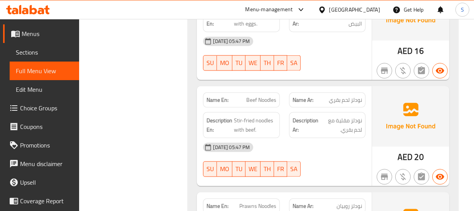
click at [251, 202] on span "Prawns Noodles" at bounding box center [258, 206] width 37 height 8
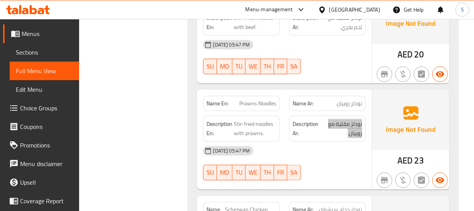
scroll to position [8852, 0]
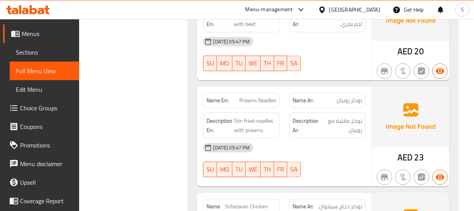
click at [239, 202] on span "Schezwan Chicken Noodles" at bounding box center [250, 210] width 51 height 16
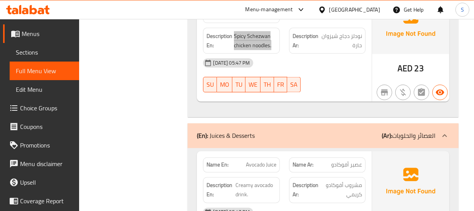
scroll to position [9062, 0]
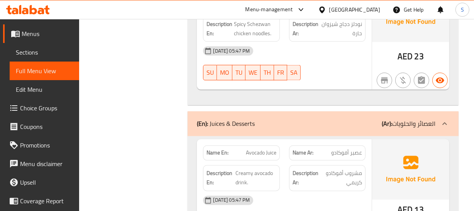
click at [336, 168] on span "مشروب أفوكادو كريمي" at bounding box center [341, 177] width 42 height 19
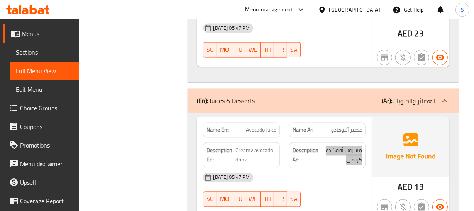
scroll to position [9098, 0]
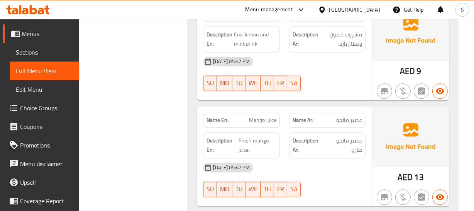
scroll to position [9414, 0]
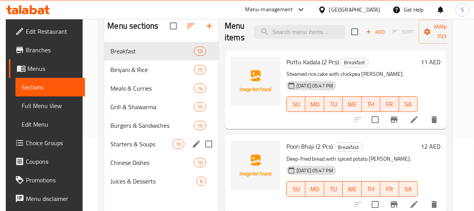
scroll to position [70, 0]
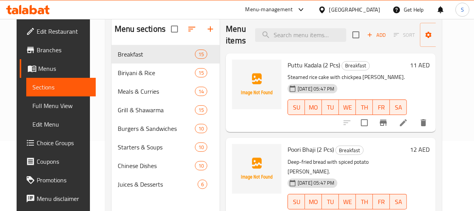
click at [367, 81] on p "Steamed rice cake with chickpea curry." at bounding box center [347, 77] width 119 height 10
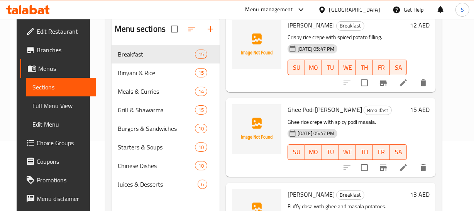
scroll to position [233, 0]
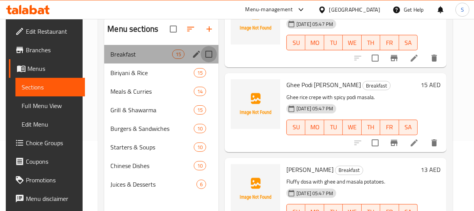
click at [210, 56] on input "Menu sections" at bounding box center [209, 54] width 16 height 16
checkbox input "true"
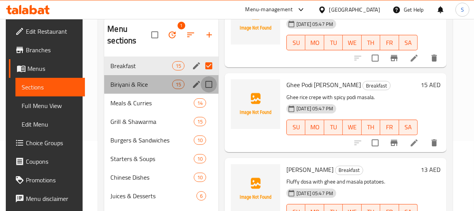
click at [207, 83] on input "Menu sections" at bounding box center [209, 84] width 16 height 16
checkbox input "true"
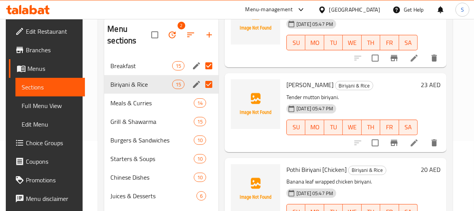
click at [387, 108] on div "29-08-2025 05:47 PM SU MO TU WE TH FR SA" at bounding box center [353, 122] width 138 height 42
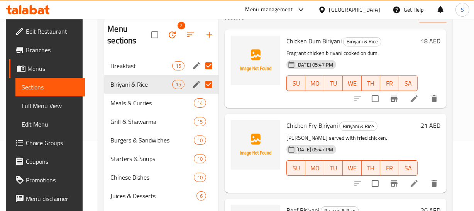
scroll to position [35, 0]
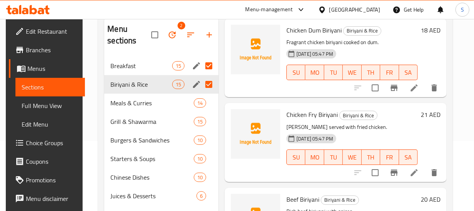
click at [387, 128] on p "Biriyani served with fried chicken." at bounding box center [352, 127] width 131 height 10
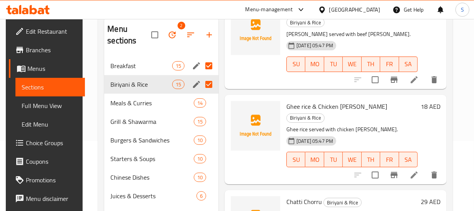
scroll to position [831, 0]
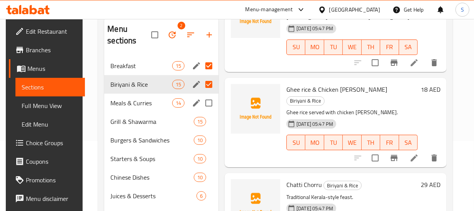
drag, startPoint x: 209, startPoint y: 104, endPoint x: 162, endPoint y: 99, distance: 47.0
click at [209, 104] on input "Menu sections" at bounding box center [209, 103] width 16 height 16
checkbox input "true"
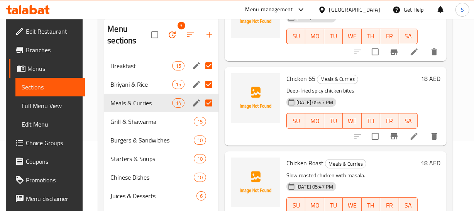
click at [381, 85] on div "Chicken 65 Meals & Curries Deep-fried spicy chicken bites. 29-08-2025 05:47 PM …" at bounding box center [353, 106] width 138 height 72
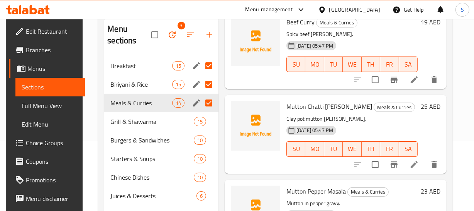
scroll to position [30, 0]
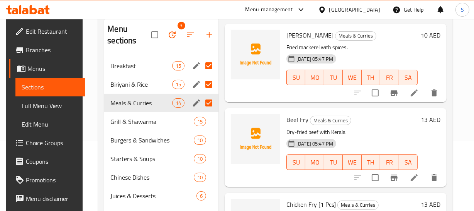
click at [371, 117] on h6 "Beef Fry Meals & Curries" at bounding box center [352, 119] width 131 height 11
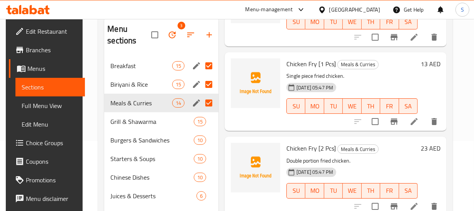
scroll to position [205, 0]
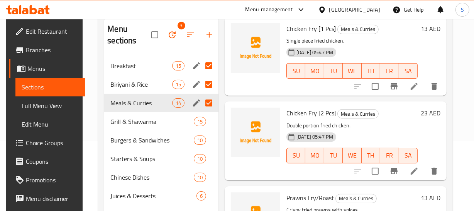
click at [398, 114] on h6 "Chicken Fry [2 Pcs] Meals & Curries" at bounding box center [352, 112] width 131 height 11
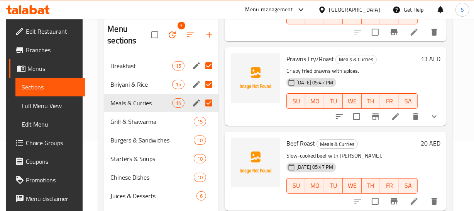
scroll to position [346, 0]
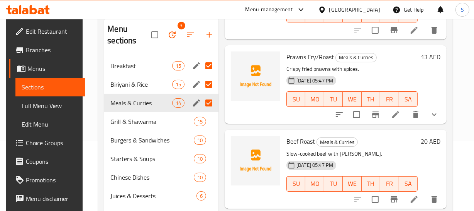
click at [418, 116] on icon "delete" at bounding box center [415, 114] width 5 height 7
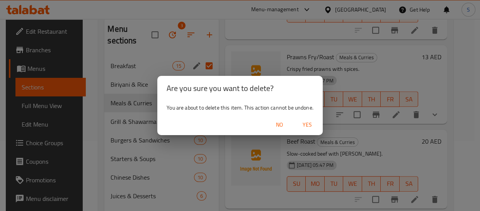
drag, startPoint x: 311, startPoint y: 126, endPoint x: 308, endPoint y: 125, distance: 3.9
click at [308, 125] on span "Yes" at bounding box center [307, 125] width 19 height 10
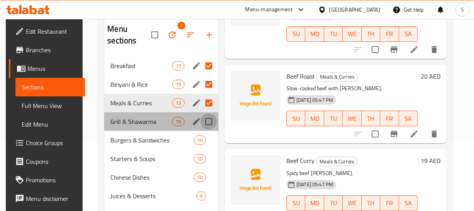
click at [208, 121] on input "Menu sections" at bounding box center [209, 121] width 16 height 16
checkbox input "true"
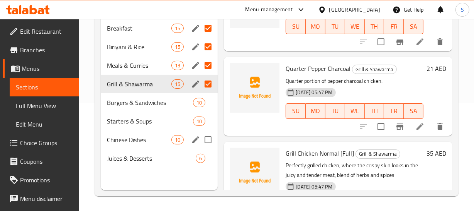
scroll to position [108, 0]
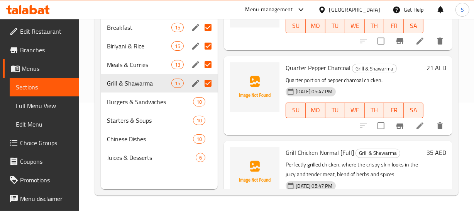
click at [403, 90] on div "29-08-2025 05:47 PM SU MO TU WE TH FR SA" at bounding box center [355, 105] width 144 height 42
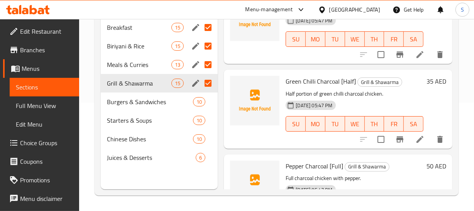
click at [397, 103] on div "29-08-2025 05:47 PM SU MO TU WE TH FR SA" at bounding box center [355, 118] width 144 height 42
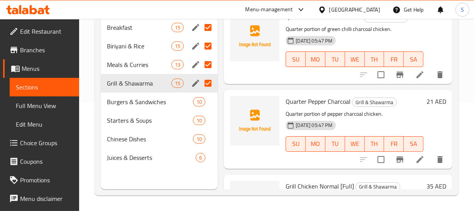
scroll to position [353, 0]
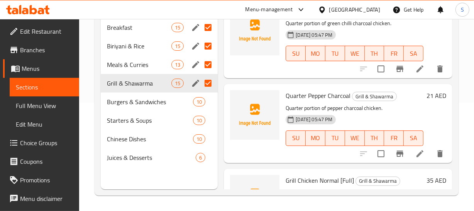
click at [410, 114] on div "29-08-2025 05:47 PM SU MO TU WE TH FR SA" at bounding box center [355, 133] width 144 height 42
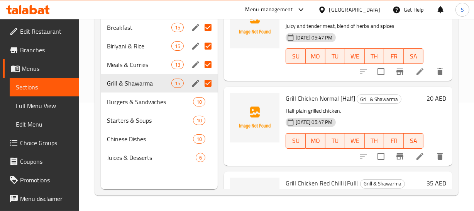
scroll to position [564, 0]
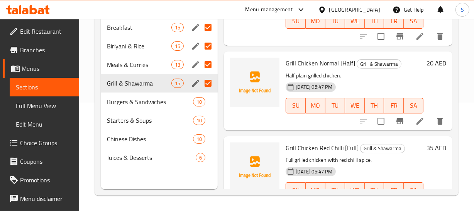
click at [396, 94] on div "29-08-2025 05:47 PM SU MO TU WE TH FR SA" at bounding box center [355, 100] width 144 height 42
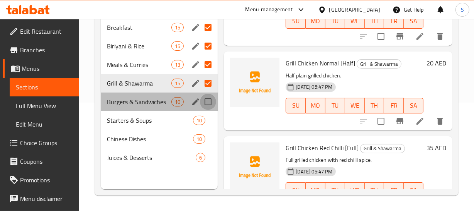
click at [211, 104] on input "Menu sections" at bounding box center [208, 102] width 16 height 16
checkbox input "true"
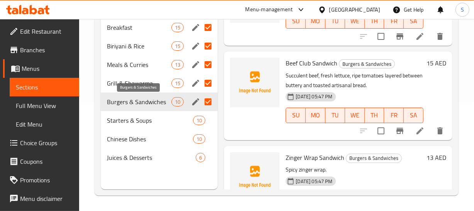
click at [122, 105] on span "Burgers & Sandwiches" at bounding box center [139, 101] width 65 height 9
click at [396, 94] on div "29-08-2025 05:47 PM SU MO TU WE TH FR SA" at bounding box center [355, 110] width 144 height 42
click at [394, 86] on p "Succulent beef, fresh lettuce, ripe tomatoes layered between buttery and toaste…" at bounding box center [355, 80] width 138 height 19
click at [387, 88] on p "Succulent beef, fresh lettuce, ripe tomatoes layered between buttery and toaste…" at bounding box center [355, 80] width 138 height 19
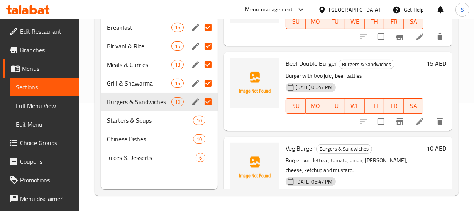
scroll to position [233, 0]
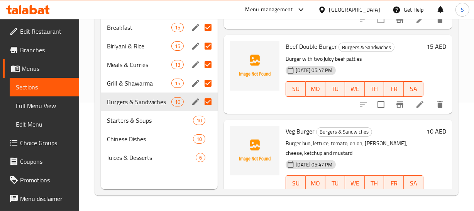
click at [387, 78] on div "SU MO TU WE TH FR SA" at bounding box center [355, 89] width 144 height 22
click at [382, 73] on div "29-08-2025 05:47 PM SU MO TU WE TH FR SA" at bounding box center [355, 84] width 144 height 42
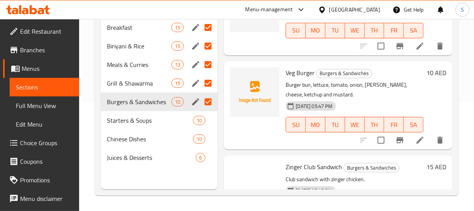
scroll to position [304, 0]
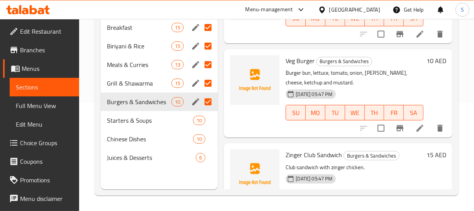
click at [306, 58] on span "Veg Burger" at bounding box center [300, 61] width 29 height 12
copy h6 "Burger"
click at [410, 87] on div "29-08-2025 05:47 PM SU MO TU WE TH FR SA" at bounding box center [355, 107] width 144 height 42
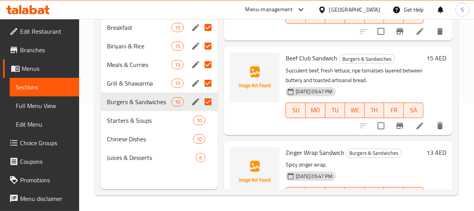
scroll to position [581, 0]
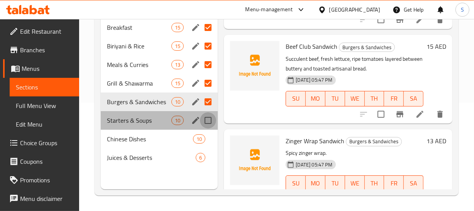
click at [207, 117] on input "Menu sections" at bounding box center [208, 120] width 16 height 16
checkbox input "true"
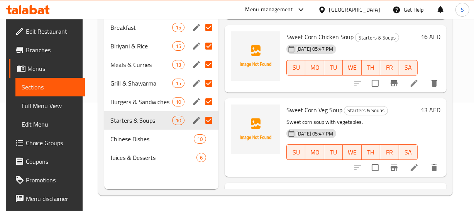
click at [410, 134] on div "29-08-2025 05:47 PM SU MO TU WE TH FR SA" at bounding box center [353, 147] width 138 height 42
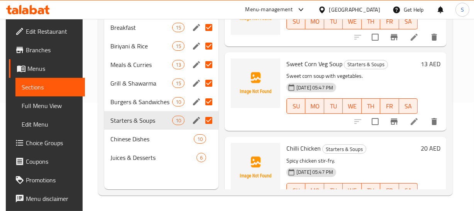
scroll to position [658, 0]
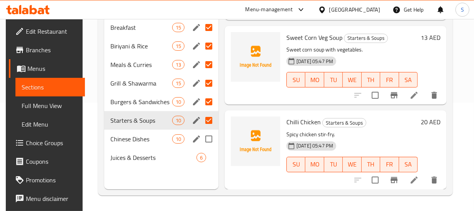
click at [206, 141] on input "Menu sections" at bounding box center [209, 139] width 16 height 16
checkbox input "true"
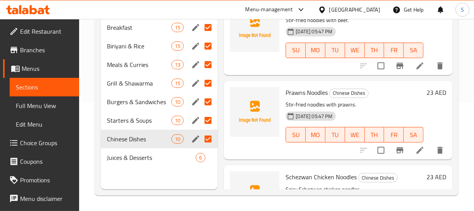
click at [385, 109] on div "29-08-2025 05:47 PM SU MO TU WE TH FR SA" at bounding box center [355, 129] width 144 height 42
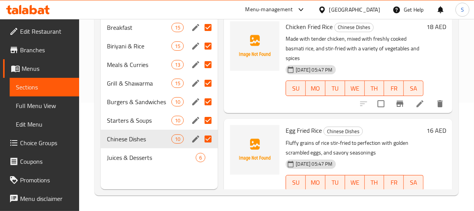
click at [375, 69] on div "29-08-2025 05:47 PM SU MO TU WE TH FR SA" at bounding box center [355, 83] width 144 height 42
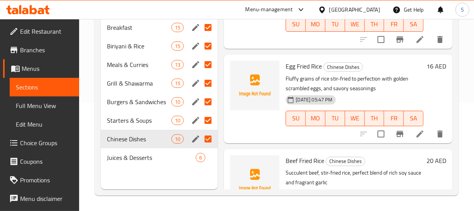
scroll to position [70, 0]
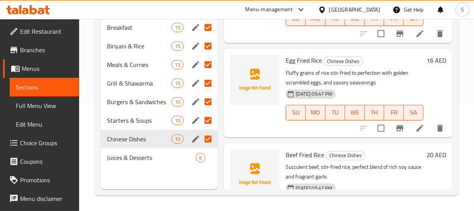
click at [376, 84] on p "Fluffy grains of rice stir-fried to perfection with golden scrambled eggs, and …" at bounding box center [355, 77] width 138 height 19
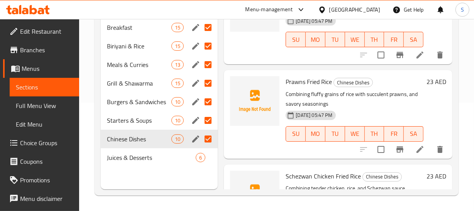
scroll to position [272, 0]
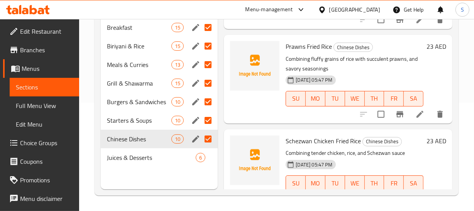
click at [385, 72] on div "29-08-2025 05:47 PM SU MO TU WE TH FR SA" at bounding box center [355, 93] width 144 height 42
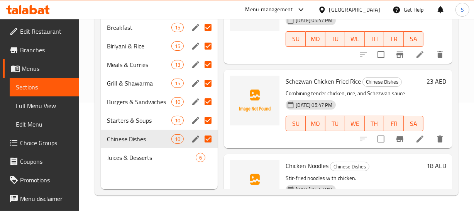
scroll to position [342, 0]
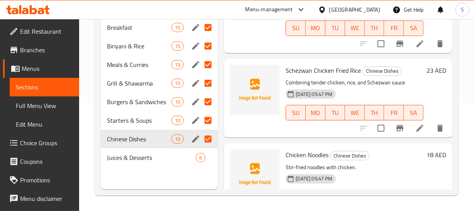
type button "6"
click at [404, 109] on button "SA" at bounding box center [414, 112] width 20 height 15
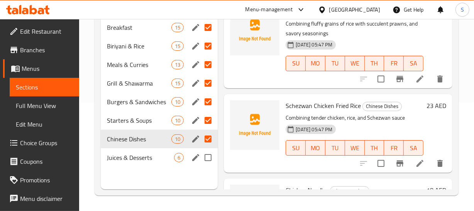
drag, startPoint x: 207, startPoint y: 161, endPoint x: 182, endPoint y: 161, distance: 25.1
click at [207, 161] on input "Menu sections" at bounding box center [208, 157] width 16 height 16
checkbox input "true"
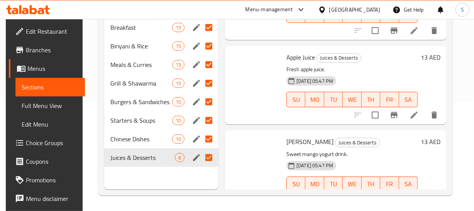
checkbox input "true"
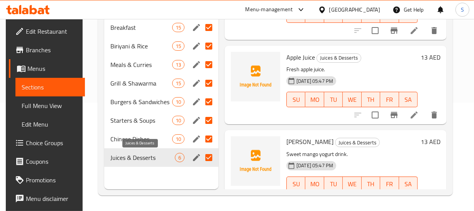
click at [142, 161] on span "Juices & Desserts" at bounding box center [143, 157] width 65 height 9
click at [416, 82] on div "29-08-2025 05:47 PM SU MO TU WE TH FR SA" at bounding box center [353, 94] width 138 height 42
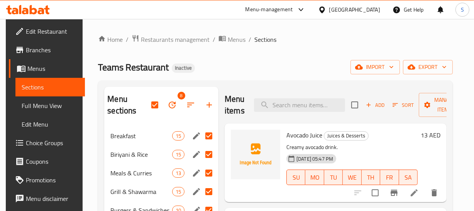
click at [252, 52] on div "Home / Restaurants management / Menus / Sections Teams Restaurant Inactive impo…" at bounding box center [275, 168] width 355 height 269
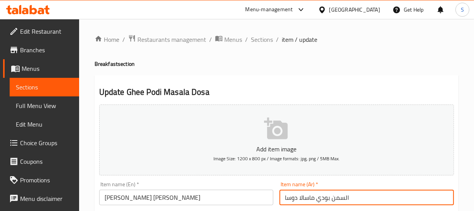
click at [345, 197] on input "السمن بودي ماسالا دوسا" at bounding box center [367, 196] width 175 height 15
type input "سمن بودي ماسالا دوسا"
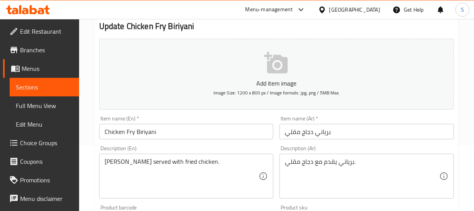
scroll to position [70, 0]
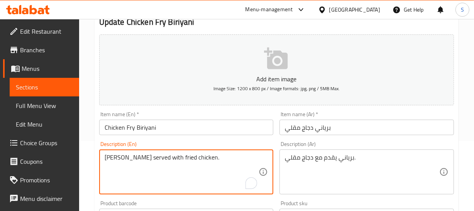
click at [136, 158] on textarea "[PERSON_NAME] served with fried chicken." at bounding box center [182, 171] width 155 height 37
click at [136, 158] on textarea "Biriyani served with fried chicken." at bounding box center [182, 171] width 155 height 37
paste textarea "Succulent fried chicken pieces layered with fragrant biryani rice"
type textarea "Succulent fried chicken pieces layered with fragrant biryani rice"
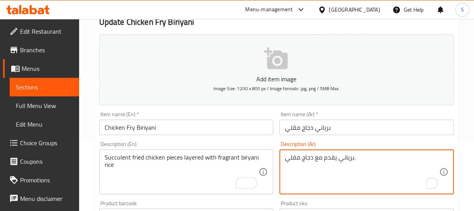
click at [355, 158] on textarea "برياني يقدم مع دجاج مقلي." at bounding box center [362, 171] width 155 height 37
paste textarea "قطع الدجاج المقلية العصارية مع طبقات الأرز البرياني العطري"
click at [428, 155] on textarea "قطع الدجاج المقلية العصارية مع طبقات الأرز البرياني العطري" at bounding box center [362, 171] width 155 height 37
click at [400, 156] on textarea "قطع الدجاج المقلية العصارية مع طبقات الأرز البرياني العطري" at bounding box center [362, 171] width 155 height 37
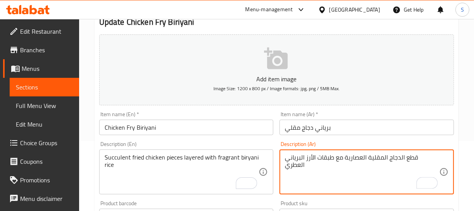
click at [379, 158] on textarea "قطع الدجاج المقلية العصارية مع طبقات الأرز البرياني العطري" at bounding box center [362, 171] width 155 height 37
click at [419, 156] on textarea "قطع الدجاج المقلية العصارية مع طبقات الأرز البرياني العطري" at bounding box center [362, 171] width 155 height 37
drag, startPoint x: 433, startPoint y: 154, endPoint x: 428, endPoint y: 159, distance: 7.4
click at [432, 154] on textarea "قطع الدجاج المقلية العصارية مع طبقات الأرز البرياني العطري" at bounding box center [362, 171] width 155 height 37
type textarea "قطع الدجاج المقلية العصارية مع طبقات الأرز البرياني العطري"
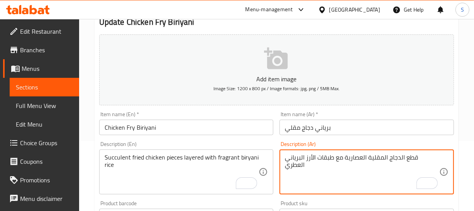
drag, startPoint x: 320, startPoint y: 127, endPoint x: 337, endPoint y: 134, distance: 18.7
click at [322, 128] on input "برياني دجاج مقلي" at bounding box center [367, 126] width 175 height 15
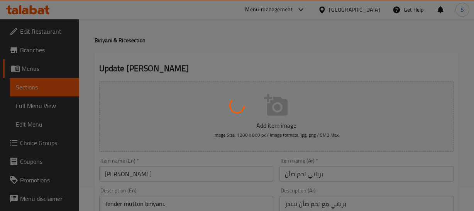
scroll to position [35, 0]
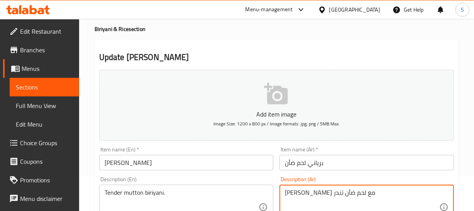
type textarea "[PERSON_NAME] مع لحم ضأن تندر"
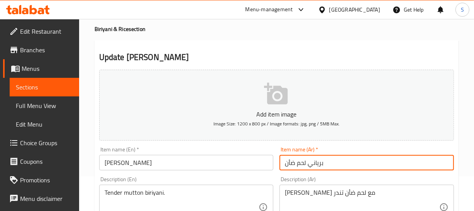
click at [318, 166] on input "برياني لحم ضأن" at bounding box center [367, 162] width 175 height 15
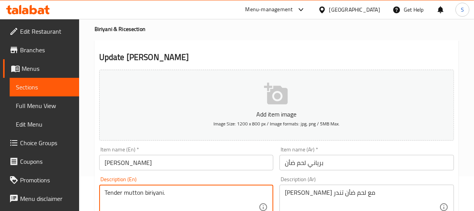
click at [114, 191] on textarea "Tender mutton biriyani." at bounding box center [182, 207] width 155 height 37
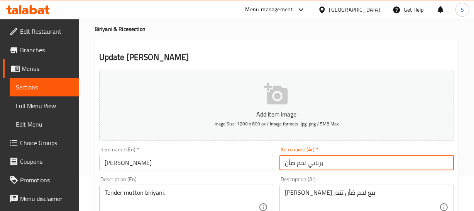
click at [322, 156] on input "برياني لحم ضأن" at bounding box center [367, 162] width 175 height 15
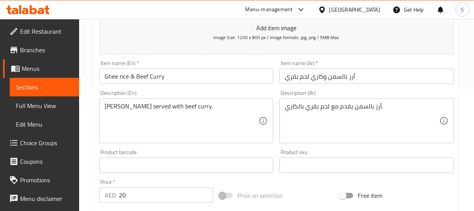
scroll to position [140, 0]
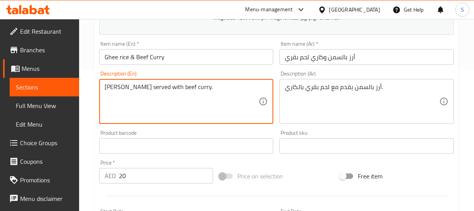
click at [120, 87] on textarea "[PERSON_NAME] served with beef curry." at bounding box center [182, 101] width 155 height 37
paste textarea "Fragrant rice served with savory"
type textarea "Fragrant rice served with savory beef curry."
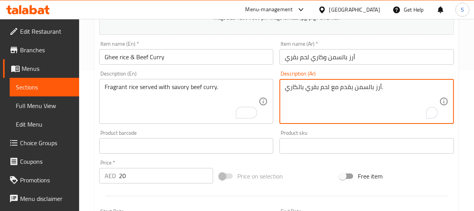
click at [345, 85] on textarea "أرز بالسمن يقدم مع لحم بقري بالكاري." at bounding box center [362, 101] width 155 height 37
paste textarea "معطر يقدم مع لحم بقري لذيذ"
click at [380, 85] on textarea "أرز معطر يقدم مع لحم بقري لذيذ بالكاري." at bounding box center [362, 101] width 155 height 37
click at [311, 84] on textarea "أرز معطر يقدم مع لحم بقري لذيذ بالكاري." at bounding box center [362, 101] width 155 height 37
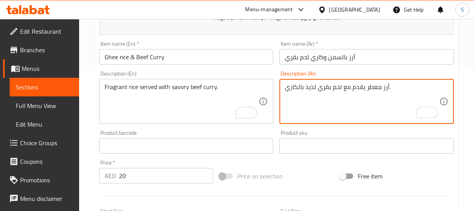
click at [311, 84] on textarea "أرز معطر يقدم مع لحم بقري لذيذ بالكاري." at bounding box center [362, 101] width 155 height 37
type textarea "أرز معطر يقدم مع لحم بقري مالح بالكاري."
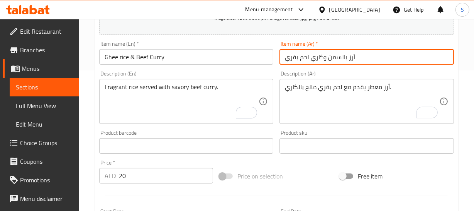
click at [329, 58] on input "أرز بالسمن وكاري لحم بقري" at bounding box center [367, 56] width 175 height 15
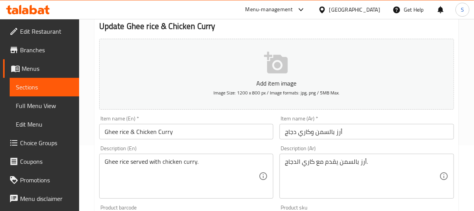
scroll to position [105, 0]
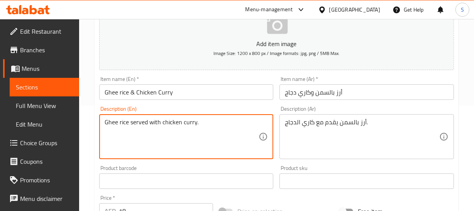
click at [182, 118] on textarea "Ghee rice served with chicken curry." at bounding box center [182, 136] width 155 height 37
paste textarea ", Basmati rice, Onions, Ginger-garlic paste, Turmeric powder, Coriander powder,…"
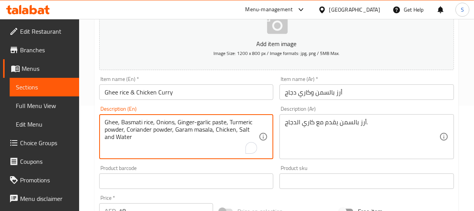
type textarea "Ghee, Basmati rice, Onions, Ginger-garlic paste, Turmeric powder, Coriander pow…"
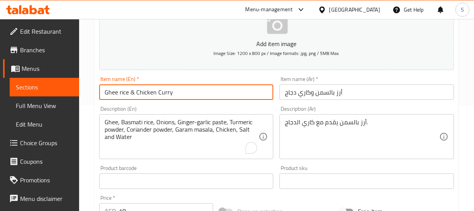
click at [175, 96] on input "Ghee rice & Chicken Curry" at bounding box center [186, 91] width 175 height 15
click at [359, 116] on div "أرز بالسمن يقدم مع كاري الدجاج. Description (Ar)" at bounding box center [367, 136] width 175 height 45
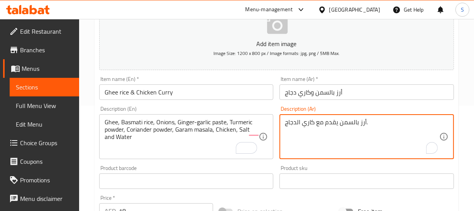
click at [359, 116] on div "أرز بالسمن يقدم مع كاري الدجاج. Description (Ar)" at bounding box center [367, 136] width 175 height 45
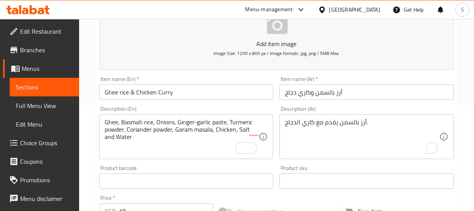
click at [359, 116] on div "أرز بالسمن يقدم مع كاري الدجاج. Description (Ar)" at bounding box center [367, 136] width 175 height 45
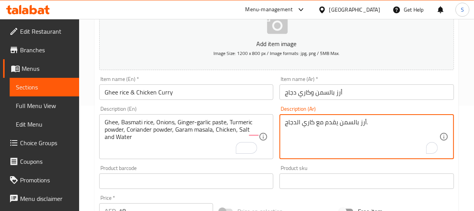
click at [364, 129] on textarea "أرز بالسمن يقدم مع كاري الدجاج." at bounding box center [362, 136] width 155 height 37
paste textarea "من، أرز بسمتي، بصل، معجون الزنجبيل والثوم، بودرة كركم، بودرة كزبرة، جارام ماسال…"
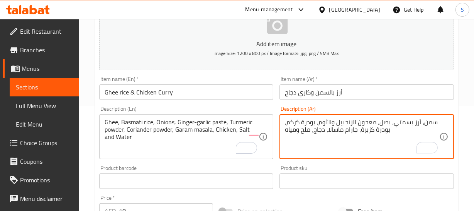
click at [422, 123] on textarea "سمن، أرز بسمتي، بصل، معجون الزنجبيل والثوم، بودرة كركم، بودرة كزبرة، جارام ماسا…" at bounding box center [362, 136] width 155 height 37
type textarea "سمن، أرز بسمتي، بصل، معجون الزنجبيل والثوم، بودرة كركم، بودرة كزبرة، جارام ماسا…"
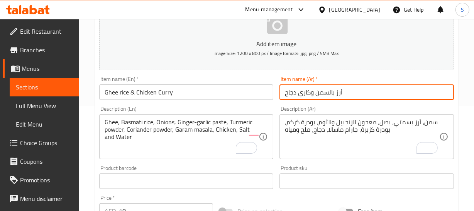
click at [328, 95] on input "أرز بالسمن وكاري دجاج" at bounding box center [367, 91] width 175 height 15
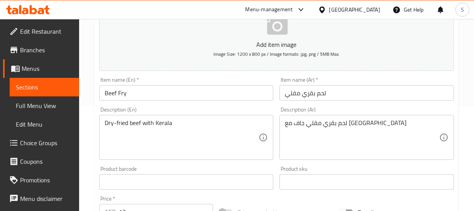
scroll to position [105, 0]
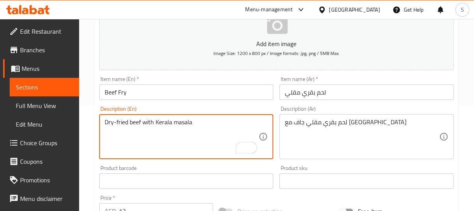
type textarea "Dry-fried beef with Kerala masala"
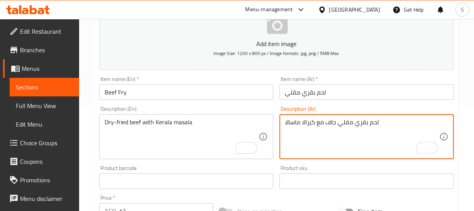
type textarea "لحم بقري مقلي جاف مع كيرالا ماسالا"
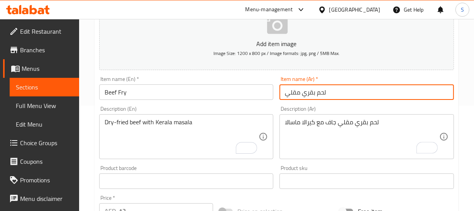
click at [328, 84] on input "لحم بقري مقلي" at bounding box center [367, 91] width 175 height 15
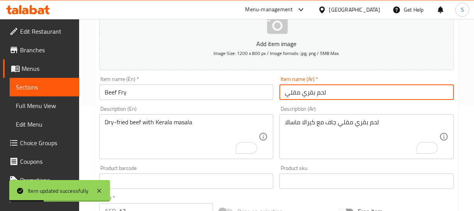
click at [141, 92] on input "Beef Fry" at bounding box center [186, 91] width 175 height 15
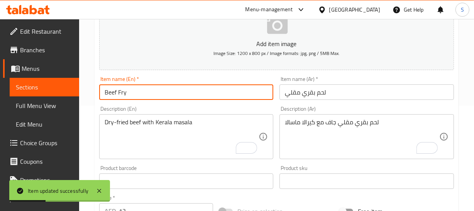
click at [141, 92] on input "Beef Fry" at bounding box center [186, 91] width 175 height 15
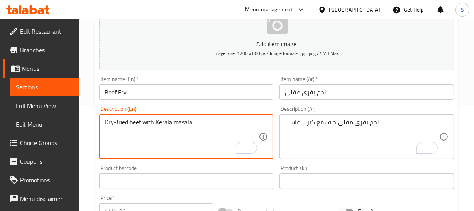
click at [175, 121] on textarea "Dry-fried beef with Kerala masala" at bounding box center [182, 136] width 155 height 37
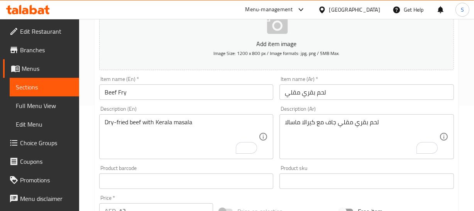
click at [336, 88] on input "لحم بقري مقلي" at bounding box center [367, 91] width 175 height 15
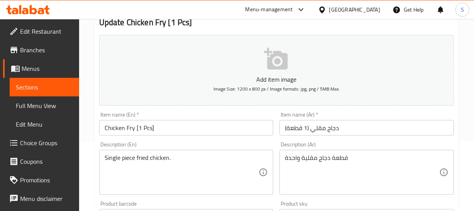
scroll to position [70, 0]
click at [143, 165] on textarea "Single piece fried chicken." at bounding box center [182, 171] width 155 height 37
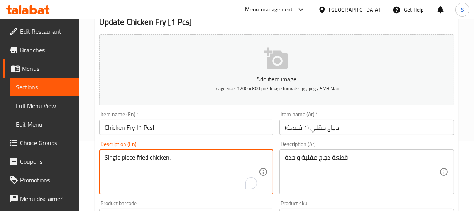
click at [143, 165] on textarea "Single piece fried chicken." at bounding box center [182, 171] width 155 height 37
paste textarea "Crispy and juicy chicken fry, seasoned to perfection with blend of herbs and sp…"
type textarea "Crispy and juicy chicken fry, seasoned to perfection with blend of herbs and sp…"
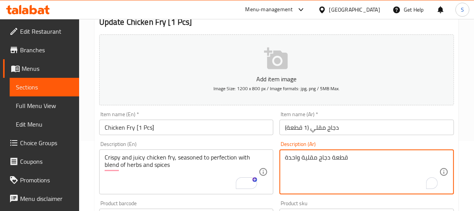
click at [384, 158] on textarea "قطعة دجاج مقلية واحدة" at bounding box center [362, 171] width 155 height 37
paste textarea "دجاج مقرمشة وعصيرة، متبلة بشكل مثالي بمزيج من الأعشاب والتوابل"
click at [420, 155] on textarea "قطع دجاج مقرمشة وعصيرة، متبلة بشكل مثالي بمزيج من الأعشاب والتوابل" at bounding box center [362, 171] width 155 height 37
click at [425, 157] on textarea "قطع دجاج مقرمشة وعصيرة، متبلة بشكل مثالي بمزيج من الأعشاب والتوابل" at bounding box center [362, 171] width 155 height 37
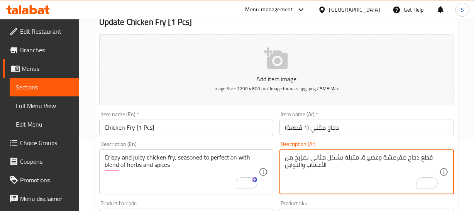
click at [425, 157] on textarea "قطع دجاج مقرمشة وعصيرة، متبلة بشكل مثالي بمزيج من الأعشاب والتوابل" at bounding box center [362, 171] width 155 height 37
click at [405, 155] on textarea "دجاج مقرمشة وعصيرة، متبلة بشكل مثالي بمزيج من الأعشاب والتوابل" at bounding box center [362, 171] width 155 height 37
click at [371, 159] on textarea "دجاج مقلي مقرمشة وعصيرة، متبلة بشكل مثالي بمزيج من الأعشاب والتوابل" at bounding box center [362, 171] width 155 height 37
type textarea "دجاج مقلي مقرمشة وجوسي، متبلة بشكل مثالي بمزيج من الأعشاب والتوابل"
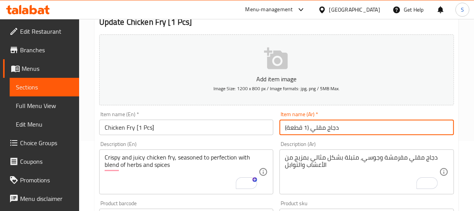
click at [333, 129] on input "دجاج مقلي (1 قطعة)" at bounding box center [367, 126] width 175 height 15
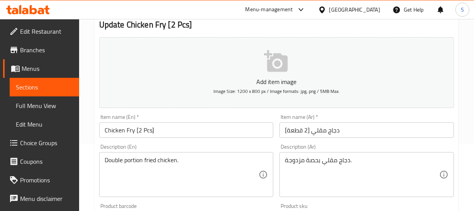
scroll to position [70, 0]
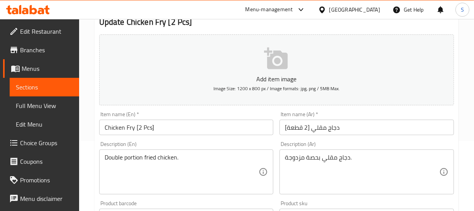
click at [172, 115] on div "Item name (En)   * Chicken Fry [2 Pcs] Item name (En) *" at bounding box center [186, 123] width 175 height 24
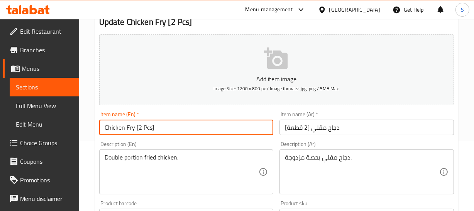
click at [162, 121] on input "Chicken Fry [2 Pcs]" at bounding box center [186, 126] width 175 height 15
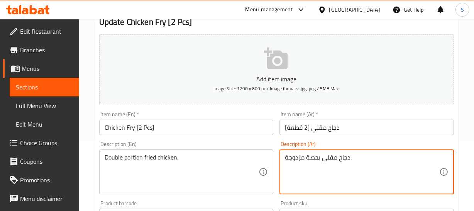
click at [380, 158] on textarea "دجاج مقلي بحصة مزدوجة." at bounding box center [362, 171] width 155 height 37
paste textarea "مقرمشة وجوسي، متبلة بشكل مثالي بمزيج من الأعشاب والتوابل"
type textarea "دجاج مقلي مقرمشة وجوسي، متبلة بشكل مثالي بمزيج من الأعشاب والتوابل"
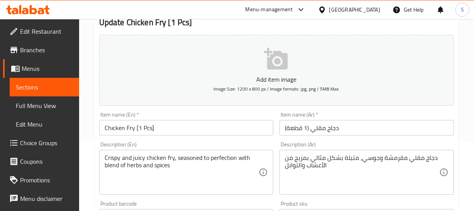
scroll to position [70, 0]
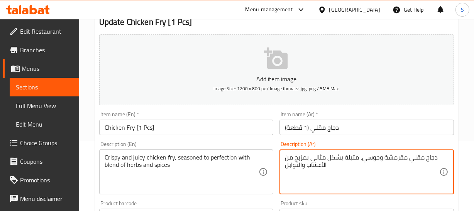
click at [351, 160] on textarea "دجاج مقلي مقرمشة وجوسي، متبلة بشكل مثالي بمزيج من الأعشاب والتوابل" at bounding box center [362, 171] width 155 height 37
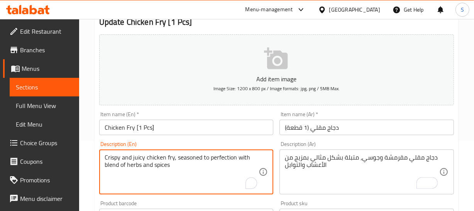
click at [158, 154] on textarea "Crispy and juicy chicken fry, seasoned to perfection with blend of herbs and sp…" at bounding box center [182, 171] width 155 height 37
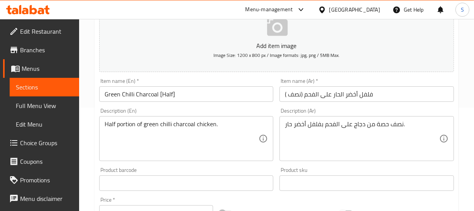
scroll to position [105, 0]
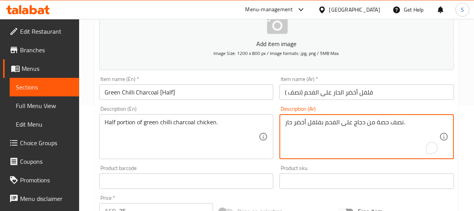
click at [382, 124] on textarea "نصف حصة من دجاج على الفحم بفلفل أخضر حار." at bounding box center [362, 136] width 155 height 37
type textarea "نصف كمية من دجاج على الفحم بفلفل أخضر حار."
click at [355, 93] on div "Home / Restaurants management / Menus / Sections / item / update Grill & Shawar…" at bounding box center [277, 174] width 364 height 490
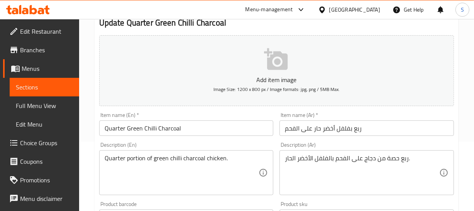
scroll to position [70, 0]
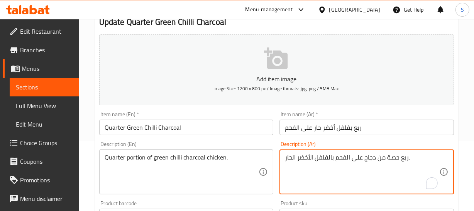
click at [393, 159] on textarea "ربع حصة من دجاج على الفحم بالفلفل الأخضر الحار." at bounding box center [362, 171] width 155 height 37
type textarea "ربع كمية من دجاج على الفحم بالفلفل الأخضر الحار."
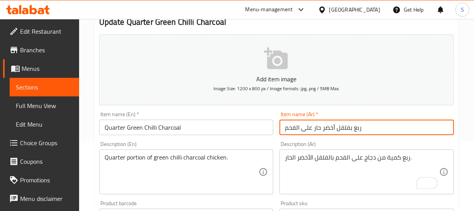
click at [322, 125] on input "ربع بفلفل أخضر حار على الفحم" at bounding box center [367, 126] width 175 height 15
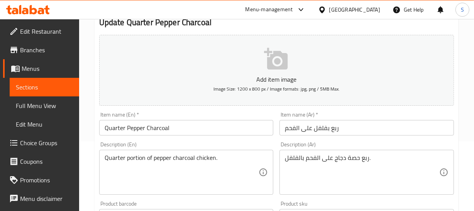
scroll to position [70, 0]
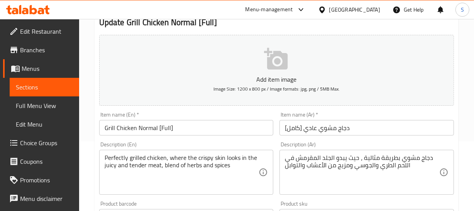
scroll to position [70, 0]
click at [136, 123] on input "Grill Chicken Normal [Full]" at bounding box center [186, 126] width 175 height 15
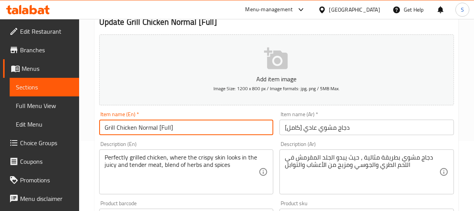
click at [136, 123] on input "Grill Chicken Normal [Full]" at bounding box center [186, 126] width 175 height 15
click at [137, 123] on input "Grill Chicken Normal [Full]" at bounding box center [186, 126] width 175 height 15
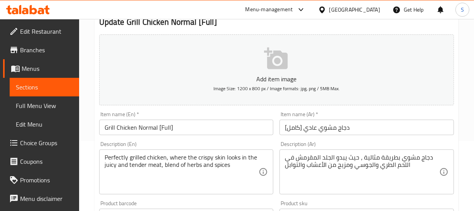
click at [372, 150] on div "دجاج مشوي بطريقة مثالية ، حيث يبدو الجلد المقرمش في اللحم الطري والجوسي ومزيج م…" at bounding box center [367, 171] width 175 height 45
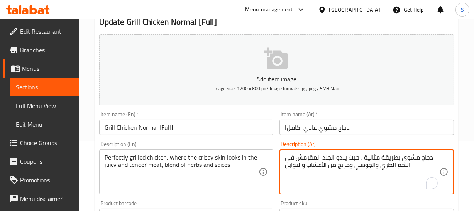
click at [369, 156] on textarea "دجاج مشوي بطريقة مثالية ، حيث يبدو الجلد المقرمش في اللحم الطري والجوسي ومزيج م…" at bounding box center [362, 171] width 155 height 37
paste textarea "نصف دجاجة مشوية سادة."
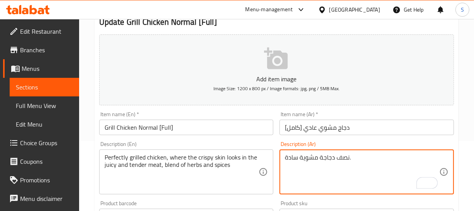
type textarea "نصف دجاجة مشوية سادة."
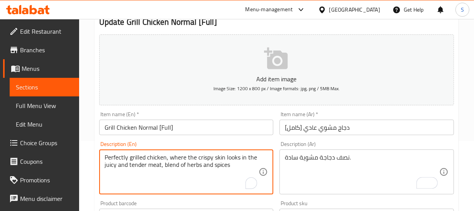
click at [182, 159] on textarea "Perfectly grilled chicken, where the crispy skin looks in the juicy and tender …" at bounding box center [182, 171] width 155 height 37
paste textarea "Half plain grilled chicken."
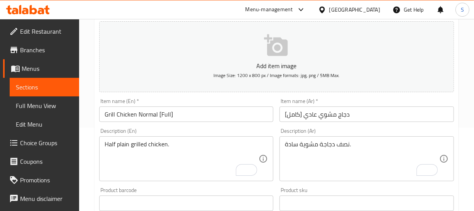
scroll to position [105, 0]
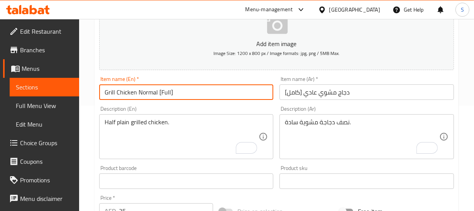
click at [161, 90] on input "Grill Chicken Normal [Full]" at bounding box center [186, 91] width 175 height 15
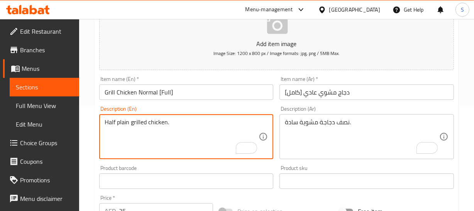
click at [111, 120] on textarea "Half plain grilled chicken." at bounding box center [182, 136] width 155 height 37
paste textarea "Full"
type textarea "Full plain grilled chicken."
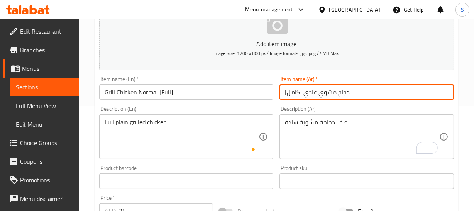
click at [292, 91] on input "دجاج مشوي عادي [كامل]" at bounding box center [367, 91] width 175 height 15
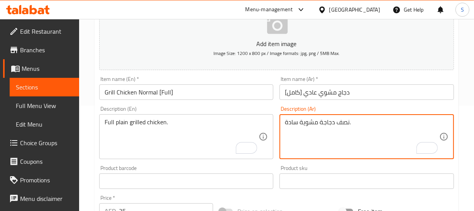
click at [341, 121] on textarea "نصف دجاجة مشوية سادة." at bounding box center [362, 136] width 155 height 37
paste textarea "امل"
click at [297, 121] on textarea "دجاجة مشوية سادة." at bounding box center [362, 136] width 155 height 37
paste textarea "كامل"
click at [345, 122] on textarea "دجاجة مشوية كامل سادة." at bounding box center [362, 136] width 155 height 37
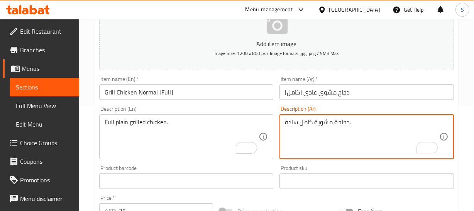
click at [306, 124] on textarea "دجاجة مشوية كامل سادة." at bounding box center [362, 136] width 155 height 37
click at [335, 124] on textarea "دجاجة مشوية كاملة سادة." at bounding box center [362, 136] width 155 height 37
type textarea "دجاجة مشوية كاملة سادة."
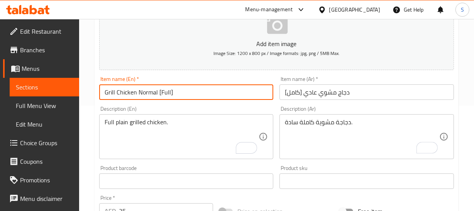
click at [207, 92] on input "Grill Chicken Normal [Full]" at bounding box center [186, 91] width 175 height 15
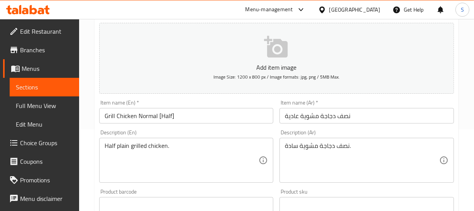
scroll to position [105, 0]
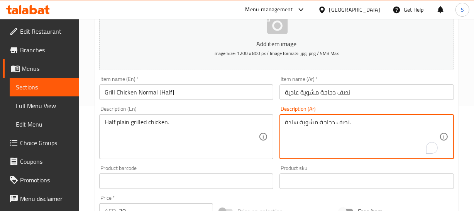
click at [333, 121] on textarea "نصف دجاجة مشوية سادة." at bounding box center [362, 136] width 155 height 37
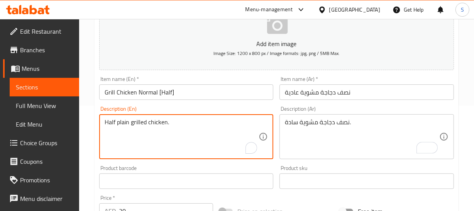
click at [139, 122] on textarea "Half plain grilled chicken." at bounding box center [182, 136] width 155 height 37
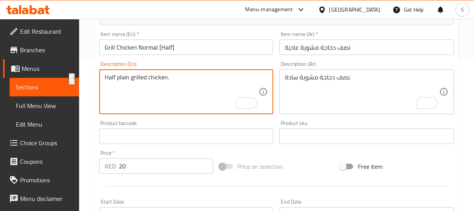
scroll to position [140, 0]
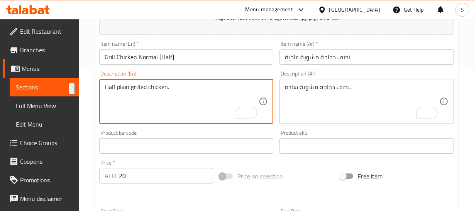
click at [168, 83] on textarea "Half plain grilled chicken." at bounding box center [182, 101] width 155 height 37
click at [167, 54] on input "Grill Chicken Normal [Half]" at bounding box center [186, 56] width 175 height 15
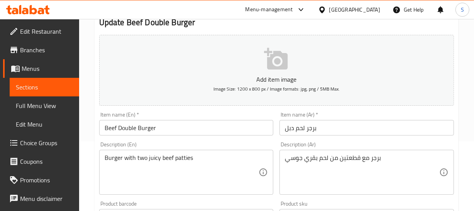
scroll to position [70, 0]
click at [299, 128] on input "برجر لحم دبل" at bounding box center [367, 126] width 175 height 15
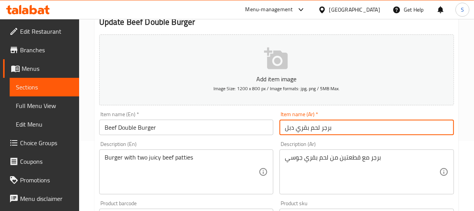
click at [306, 128] on input "برجر لحم بقري دبل" at bounding box center [367, 126] width 175 height 15
type input "برجر لحم بقري دبل"
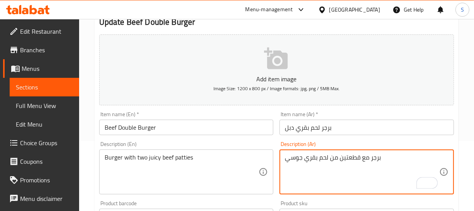
click at [351, 158] on textarea "برجر مع قطعتين من لحم بقري جوسي" at bounding box center [362, 171] width 155 height 37
click at [369, 156] on textarea "برجر مع شريحتين من لحم بقري جوسي" at bounding box center [362, 171] width 155 height 37
type textarea "برجر مع شريحتين من لحم بقري جوسي"
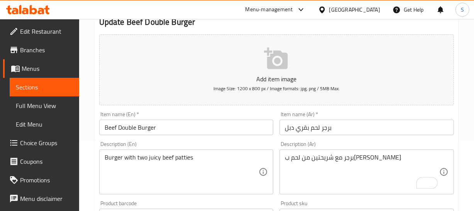
click at [355, 136] on div "Item name (Ar)   * برجر لحم بقري دبل Item name (Ar) *" at bounding box center [367, 123] width 181 height 30
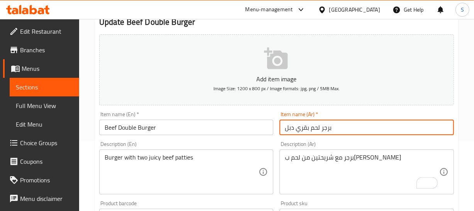
click at [338, 125] on input "برجر لحم بقري دبل" at bounding box center [367, 126] width 175 height 15
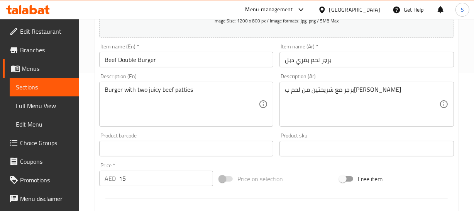
scroll to position [140, 0]
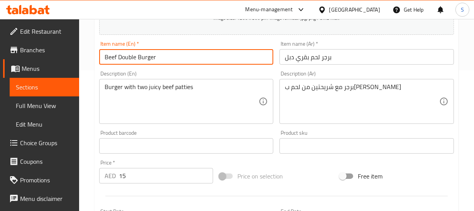
click at [124, 59] on input "Beef Double Burger" at bounding box center [186, 56] width 175 height 15
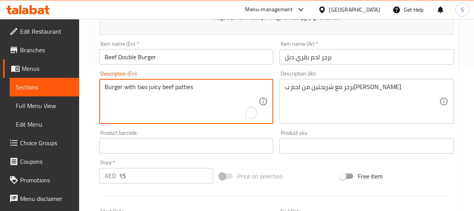
click at [129, 88] on textarea "Burger with two juicy beef patties" at bounding box center [182, 101] width 155 height 37
paste textarea "eef Double Burger"
type textarea "Burger with two juicy beef patties"
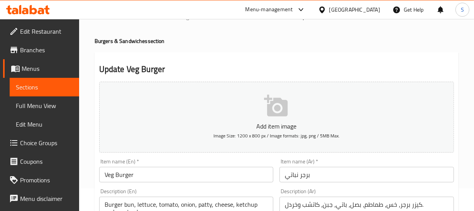
scroll to position [35, 0]
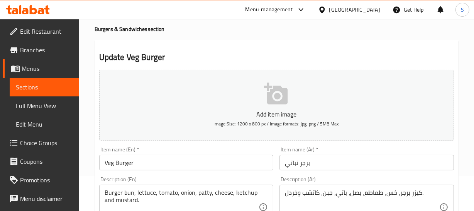
click at [120, 166] on input "Veg Burger" at bounding box center [186, 162] width 175 height 15
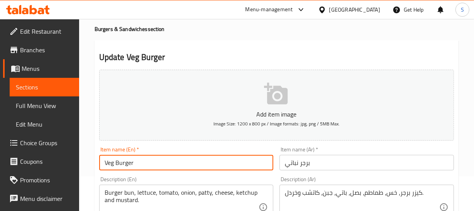
click at [120, 166] on input "Veg Burger" at bounding box center [186, 162] width 175 height 15
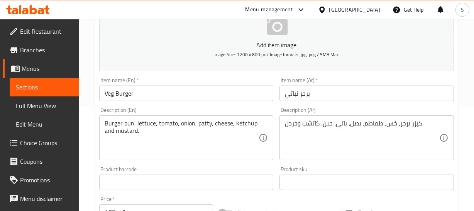
scroll to position [105, 0]
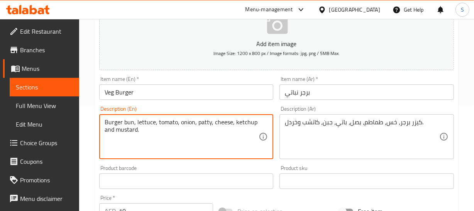
click at [144, 124] on textarea "Burger bun, lettuce, tomato, onion, patty, cheese, ketchup and mustard." at bounding box center [182, 136] width 155 height 37
paste textarea "Vegetarian [PERSON_NAME]"
type textarea "Vegetarian [PERSON_NAME]"
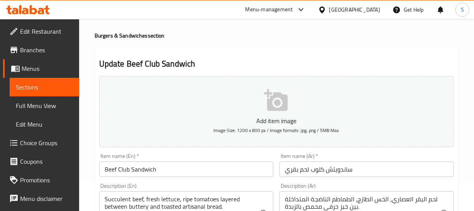
scroll to position [70, 0]
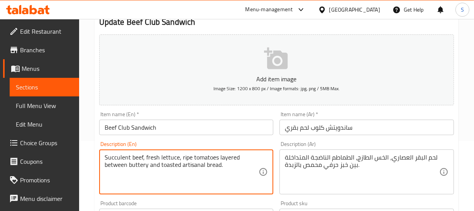
click at [153, 163] on textarea "Succulent beef, fresh lettuce, ripe tomatoes layered between buttery and toaste…" at bounding box center [182, 171] width 155 height 37
paste textarea "Club sandwich with beef filling"
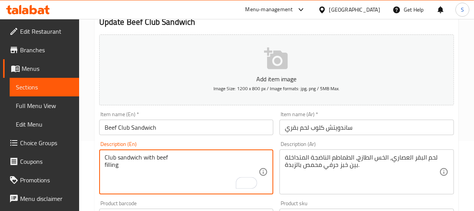
click at [107, 166] on textarea "Club sandwich with beef filling" at bounding box center [182, 171] width 155 height 37
type textarea "Club sandwich with beeffilling"
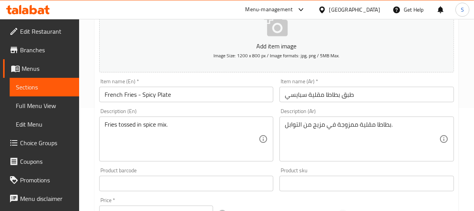
scroll to position [105, 0]
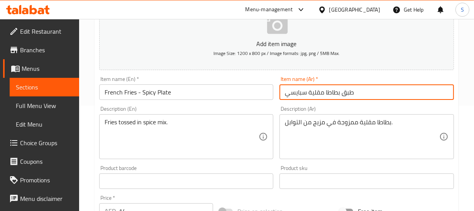
click at [297, 92] on input "طبق بطاطا مقلية سبايسي" at bounding box center [367, 91] width 175 height 15
type input "طبق بطاطا مقلية حار"
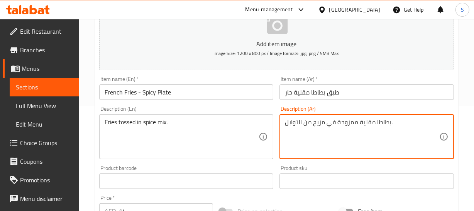
click at [350, 125] on textarea "بطاطا مقلية ممزوجة في مزيج من التوابل." at bounding box center [362, 136] width 155 height 37
click at [355, 122] on textarea "بطاطا مقلية مقلبة في مزيج من التوابل." at bounding box center [362, 136] width 155 height 37
click at [372, 122] on textarea "بطاطا مقلية مقلبة في مزيج من التوابل." at bounding box center [362, 136] width 155 height 37
type textarea "بطاطا مقلية مقلبة في مزيج من التوابل."
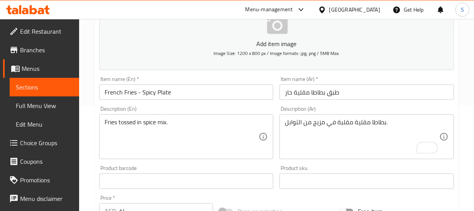
click at [334, 99] on div "Item name (Ar)   * طبق بطاطا مقلية حار Item name (Ar) *" at bounding box center [367, 88] width 181 height 30
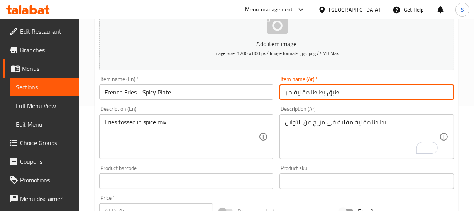
click at [340, 93] on div "Home / Restaurants management / Menus / Sections / item / update Starters & Sou…" at bounding box center [277, 174] width 364 height 490
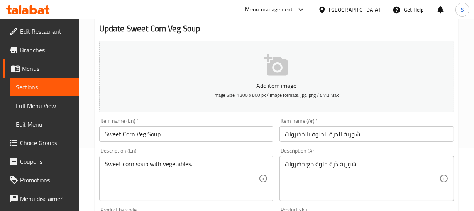
scroll to position [70, 0]
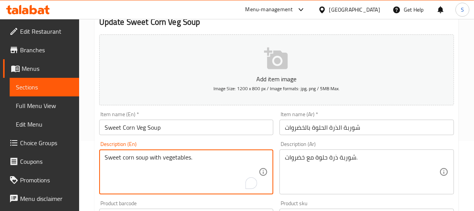
click at [175, 156] on textarea "Sweet corn soup with vegetables." at bounding box center [182, 171] width 155 height 37
click at [175, 158] on textarea "Sweet corn soup with vegetables." at bounding box center [182, 171] width 155 height 37
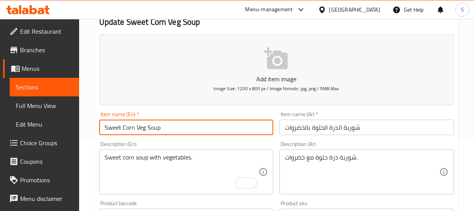
click at [132, 128] on input "Sweet Corn Veg Soup" at bounding box center [186, 126] width 175 height 15
click at [139, 124] on input "Sweet Corn Veg Soup" at bounding box center [186, 126] width 175 height 15
paste input "vegetables"
type input "Sweet Corn vegetables Soup"
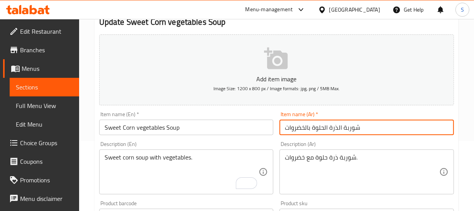
click at [339, 128] on input "شوربة الذرة الحلوة بالخضروات" at bounding box center [367, 126] width 175 height 15
click at [324, 128] on input "شوربة ذرة الحلوة بالخضروات" at bounding box center [367, 126] width 175 height 15
type input "شوربة ذرة حلوة بالخضروات"
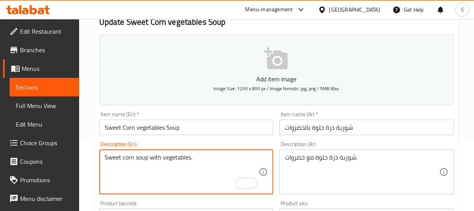
click at [162, 159] on textarea "Sweet corn soup with vegetables." at bounding box center [182, 171] width 155 height 37
paste textarea "Fresh and wholesome vegetables, sweet corn kernels, and a flavorful broth"
click at [175, 162] on textarea "Sweet corn soup with Fresh and wholesome vegetables, sweet corn kernels, and a …" at bounding box center [182, 171] width 155 height 37
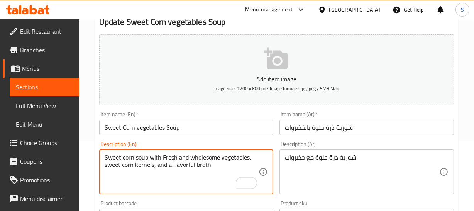
paste textarea "Fresh and wholesome vegetables, sweet corn kernels, and a flavorful broth"
type textarea "Fresh and wholesome vegetables, sweet corn kernels, and a flavorful broth"
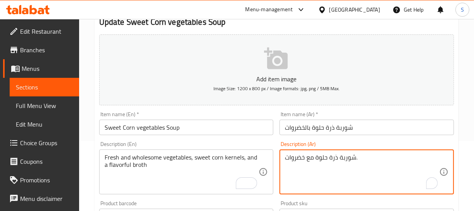
click at [355, 162] on textarea "شوربة ذرة حلوة مع خضروات." at bounding box center [362, 171] width 155 height 37
paste textarea "ضروات طازجة وصحية ، حبات ذرة حلوة ، ومرق لذيذ"
click at [404, 159] on textarea "خضروات طازجة وصحية ، حبات ذرة حلوة ، ومرق لذيذ" at bounding box center [362, 171] width 155 height 37
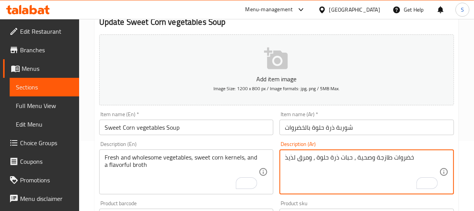
click at [291, 156] on textarea "خضروات طازجة وصحية ، حبات ذرة حلوة ، ومرق لذيذ" at bounding box center [362, 171] width 155 height 37
type textarea "خضروات طازجة وصحية ، حبات ذرة حلوة ، ومرق"
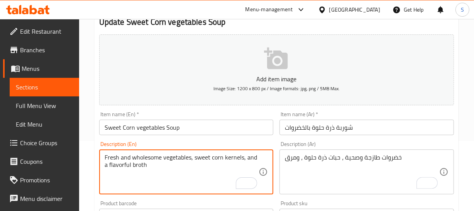
click at [112, 165] on textarea "Fresh and wholesome vegetables, sweet corn kernels, and a flavorful broth" at bounding box center [182, 171] width 155 height 37
type textarea "Fresh and wholesome vegetables, sweet corn kernels, and a broth"
click at [166, 125] on input "Sweet Corn vegetables Soup" at bounding box center [186, 126] width 175 height 15
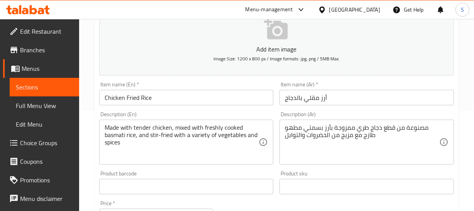
scroll to position [105, 0]
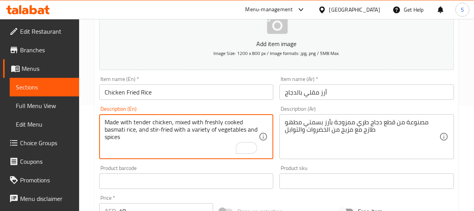
drag, startPoint x: 139, startPoint y: 130, endPoint x: 172, endPoint y: 128, distance: 32.1
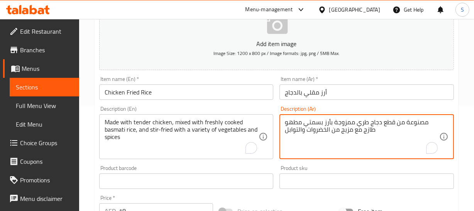
click at [292, 119] on textarea "مصنوعة من قطع دجاج طري ممزوجة بأرز بسمتي مطهو طازج مع مزيج من الخضروات والتوابل" at bounding box center [362, 136] width 155 height 37
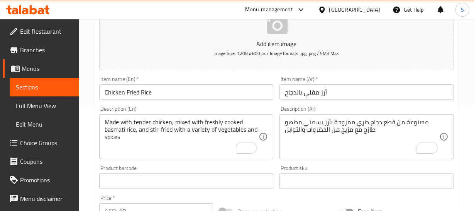
click at [407, 126] on textarea "مصنوعة من قطع دجاج طري ممزوجة بأرز بسمتي مطهو طازج مع مزيج من الخضروات والتوابل" at bounding box center [362, 136] width 155 height 37
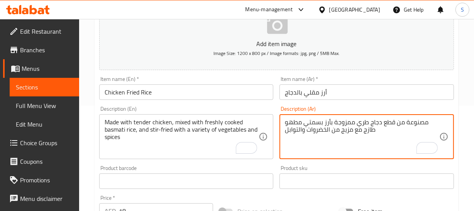
click at [419, 120] on textarea "مصنوعة من قطع دجاج طري ممزوجة بأرز بسمتي مطهو طازج مع مزيج من الخضروات والتوابل" at bounding box center [362, 136] width 155 height 37
click at [432, 121] on textarea "مصنوعة من قطع دجاج طري ممزوجة بأرز بسمتي مطهو طازج مع مزيج من الخضروات والتوابل" at bounding box center [362, 136] width 155 height 37
click at [420, 122] on textarea "مصنوعة من قطع دجاج طري ممزوجة بأرز بسمتي مطهو طازج مع مزيج من الخضروات والتوابل" at bounding box center [362, 136] width 155 height 37
type textarea "محضرة من قطع دجاج طري ممزوجة بأرز بسمتي مطهو طازج مع مزيج من الخضروات والتوابل"
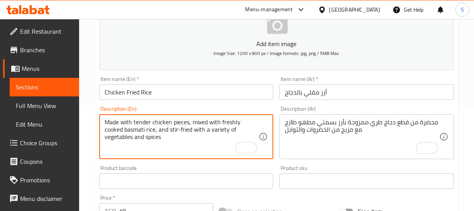
type textarea "Made with tender chicken pieces, mixed with freshly cooked basmati rice, and st…"
click at [181, 120] on textarea "Made with tender chicken pieces, mixed with freshly cooked basmati rice, and st…" at bounding box center [182, 136] width 155 height 37
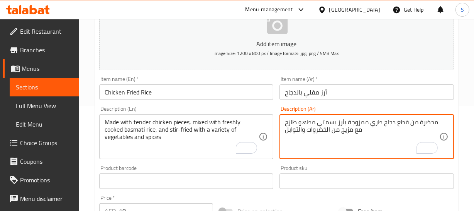
click at [430, 121] on textarea "محضرة من قطع دجاج طري ممزوجة بأرز بسمتي مطهو طازج مع مزيج من الخضروات والتوابل" at bounding box center [362, 136] width 155 height 37
click at [362, 133] on textarea "محضرة من قطع دجاج طري ممزوجة بأرز بسمتي مطهو طازج مع مزيج من الخضروات والتوابل" at bounding box center [362, 136] width 155 height 37
click at [358, 129] on textarea "محضرة من قطع دجاج طري ممزوجة بأرز بسمتي مطهو طازج مع مزيج من الخضروات والتوابل" at bounding box center [362, 136] width 155 height 37
click at [296, 132] on textarea "محضرة من قطع دجاج طري ممزوجة بأرز بسمتي مطهو طازج ,LRGDM مزيج من الخضروات والتو…" at bounding box center [362, 136] width 155 height 37
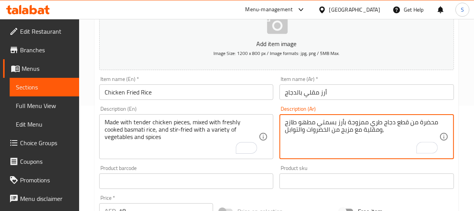
click at [373, 130] on textarea "محضرة من قطع دجاج طري ممزوجة بأرز بسمتي مطهو طازج ,ومقلية مع مزيج من الخضروات و…" at bounding box center [362, 136] width 155 height 37
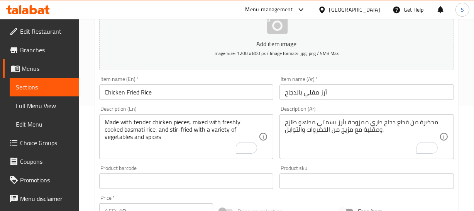
click at [371, 127] on textarea "محضرة من قطع دجاج طري ممزوجة بأرز بسمتي مطهو طازج ,ومقلية مع مزيج من الخضروات و…" at bounding box center [362, 136] width 155 height 37
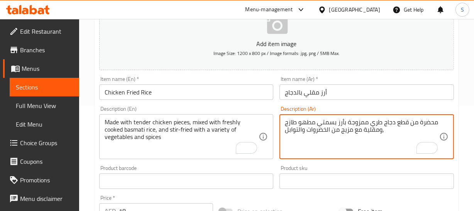
click at [351, 132] on textarea "محضرة من قطع دجاج طري ممزوجة بأرز بسمتي مطهو طازج ,ومقلية مع مزيج من الخضروات و…" at bounding box center [362, 136] width 155 height 37
type textarea "محضرة من قطع دجاج طري ممزوجة بأرز بسمتي مطهو طازج ,ومقلية مع مجموعة متنوعة من ا…"
click at [332, 85] on div "Home / Restaurants management / Menus / Sections / item / update Chinese Dishes…" at bounding box center [277, 174] width 364 height 490
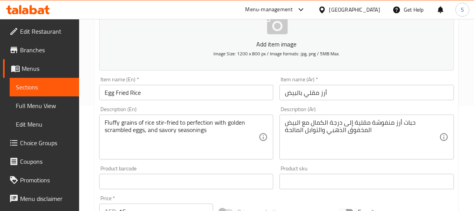
scroll to position [105, 0]
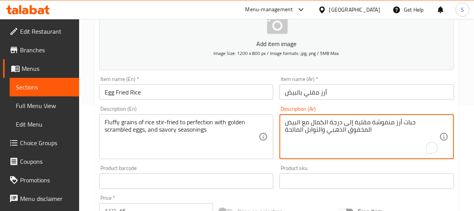
click at [408, 124] on textarea "حبات أرز منفوشة مقلية إلى درجة الكمال مع البيض المخفوق الذهبي والتوابل المالحة" at bounding box center [362, 136] width 155 height 37
click at [417, 124] on textarea "حبات أرز فلافي مقلية إلى درجة الكمال مع البيض المخفوق الذهبي والتوابل المالحة" at bounding box center [362, 136] width 155 height 37
type textarea "حبات أرز فلافي مقلية إلى درجة الكمال مع البيض المخفوق الذهبي والتوابل المالحة"
drag, startPoint x: 136, startPoint y: 93, endPoint x: 131, endPoint y: 100, distance: 9.4
click at [133, 97] on input "Egg Fried Rice" at bounding box center [186, 91] width 175 height 15
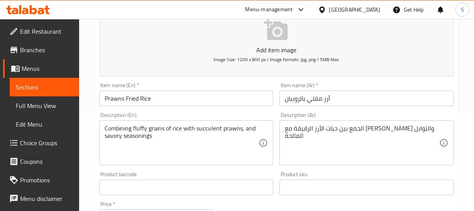
scroll to position [105, 0]
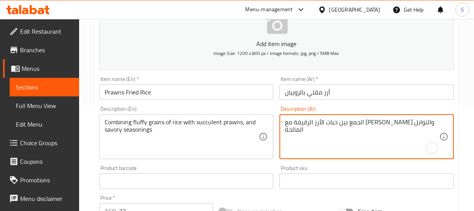
click at [366, 122] on textarea "الجمع بين حبات الأرز الرقيقة مع [PERSON_NAME] والتوابل المالحة" at bounding box center [362, 136] width 155 height 37
type textarea "الجمع بين حبات الأرز فلافي مع روبيان عصاري والتوابل المالحة"
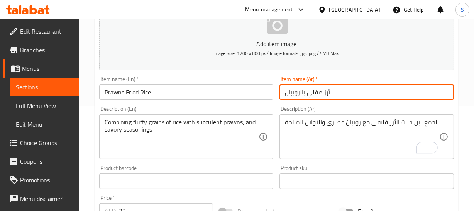
click at [343, 97] on input "أرز مقلي بالروبيان" at bounding box center [367, 91] width 175 height 15
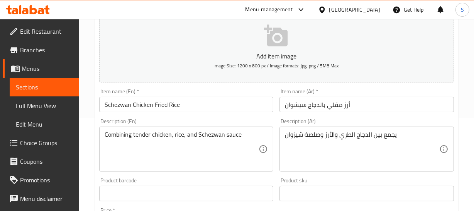
scroll to position [105, 0]
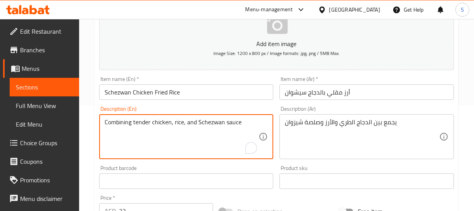
click at [172, 125] on textarea "Combining tender chicken, rice, and Schezwan sauce" at bounding box center [182, 136] width 155 height 37
drag, startPoint x: 172, startPoint y: 125, endPoint x: 164, endPoint y: 130, distance: 9.0
click at [172, 126] on textarea "Combining tender chicken, rice, and Schezwan sauce" at bounding box center [182, 136] width 155 height 37
paste textarea "Spicy Schezwan-style chicken ri"
click at [108, 130] on textarea "Spicy Schezwan-style chicken rice" at bounding box center [182, 136] width 155 height 37
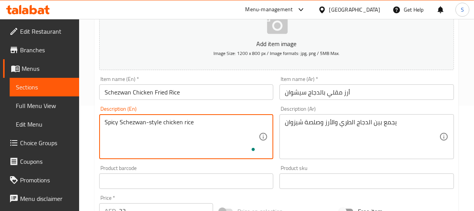
type textarea "Spicy Schezwan-style chicken rice"
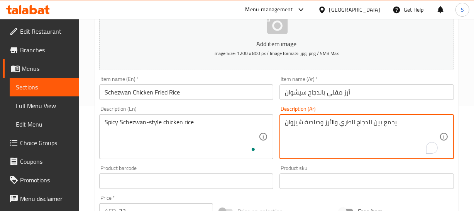
click at [363, 119] on textarea "يجمع بين الدجاج الطري والأرز وصلصة شيزوان" at bounding box center [362, 136] width 155 height 37
click at [329, 124] on textarea "أرز سيشوان مقلي بالدجاج" at bounding box center [362, 136] width 155 height 37
click at [354, 122] on textarea "أرز مقلي بالدجاج" at bounding box center [362, 136] width 155 height 37
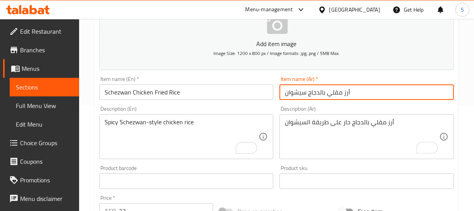
click at [374, 86] on input "أرز مقلي بالدجاج سيشوان" at bounding box center [367, 91] width 175 height 15
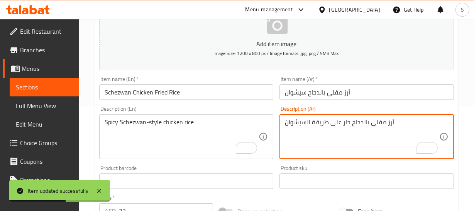
click at [373, 122] on textarea "أرز مقلي بالدجاج حار على طريقة السيشوان" at bounding box center [362, 136] width 155 height 37
click at [371, 123] on textarea "أرز بالدجاج حار على طريقة السيشوان" at bounding box center [362, 136] width 155 height 37
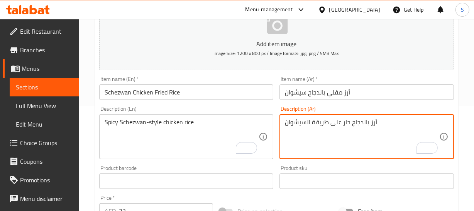
type textarea "أرز بالدجاج حار على طريقة السيشوان"
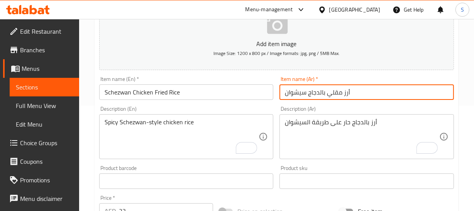
click at [332, 95] on input "أرز مقلي بالدجاج سيشوان" at bounding box center [367, 91] width 175 height 15
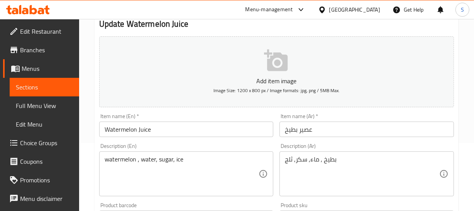
scroll to position [70, 0]
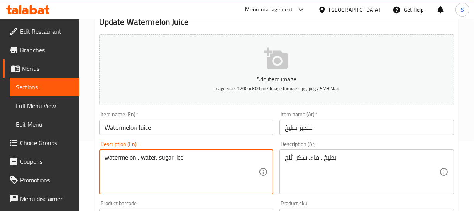
click at [131, 158] on textarea "watermelon , water, sugar, ice" at bounding box center [182, 171] width 155 height 37
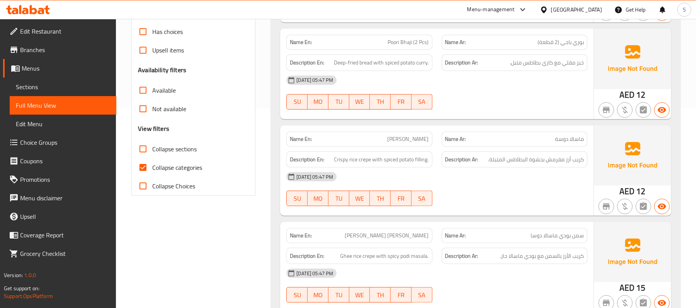
scroll to position [206, 0]
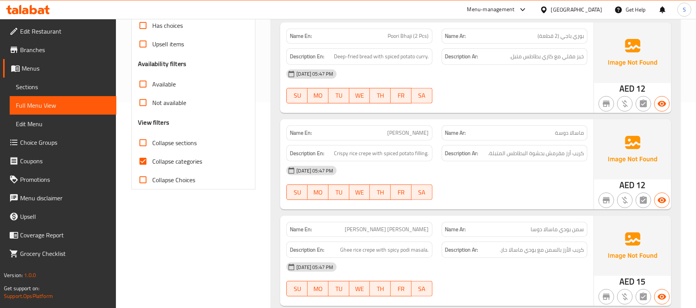
click at [170, 155] on label "Collapse categories" at bounding box center [168, 161] width 68 height 19
click at [152, 155] on input "Collapse categories" at bounding box center [143, 161] width 19 height 19
checkbox input "false"
click at [434, 127] on div "Name En: Masala Dosa" at bounding box center [359, 133] width 155 height 24
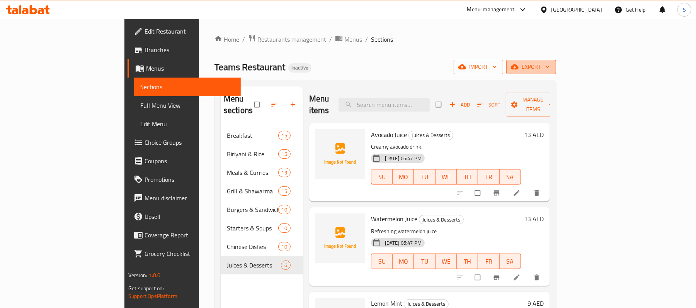
click at [550, 68] on span "export" at bounding box center [530, 67] width 37 height 10
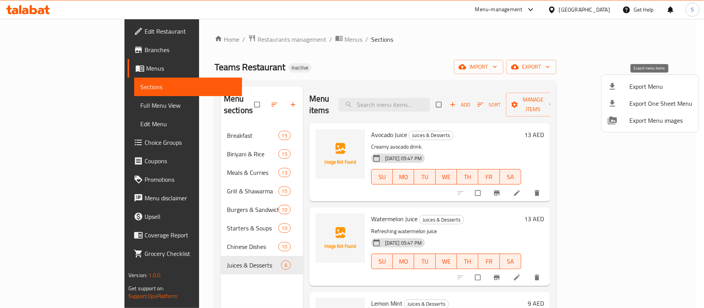
click at [586, 90] on span "Export Menu" at bounding box center [660, 86] width 63 height 9
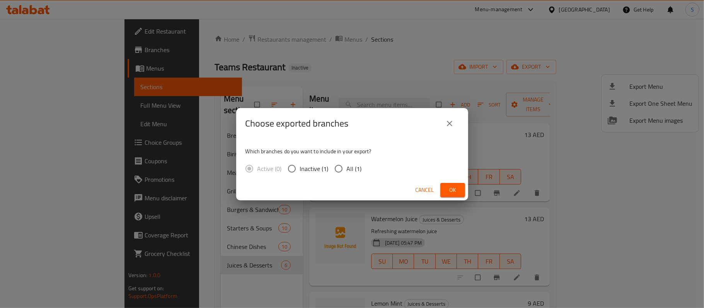
click at [352, 172] on span "All (1)" at bounding box center [354, 168] width 15 height 9
click at [347, 172] on input "All (1)" at bounding box center [338, 169] width 16 height 16
radio input "true"
drag, startPoint x: 444, startPoint y: 182, endPoint x: 447, endPoint y: 187, distance: 6.6
click at [447, 187] on div "Choose exported branches Which branches do you want to include in your export? …" at bounding box center [352, 154] width 232 height 92
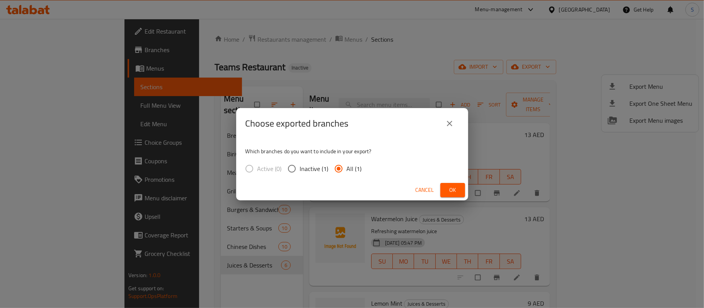
click at [447, 187] on span "Ok" at bounding box center [452, 190] width 12 height 10
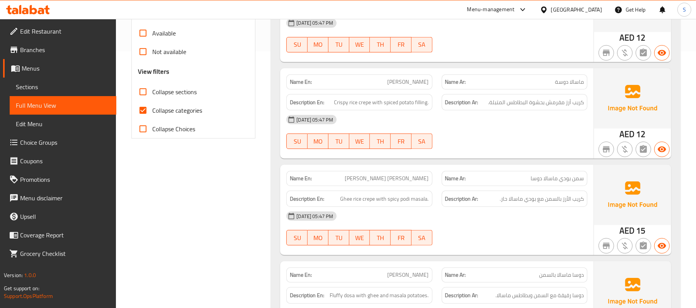
scroll to position [257, 0]
click at [182, 105] on span "Collapse categories" at bounding box center [177, 109] width 50 height 9
click at [152, 104] on input "Collapse categories" at bounding box center [143, 110] width 19 height 19
checkbox input "false"
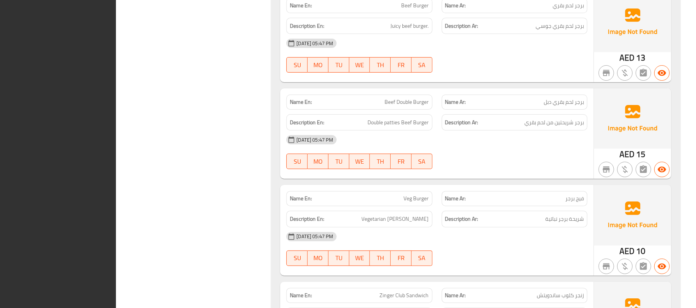
scroll to position [6448, 0]
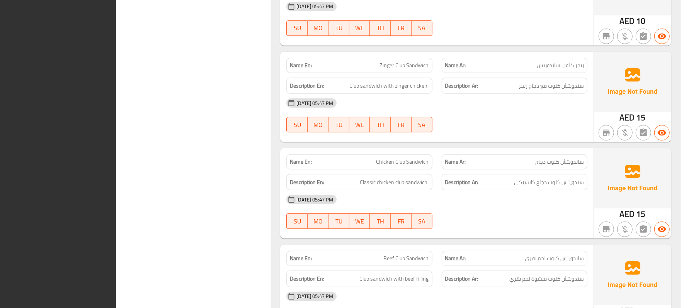
click at [468, 112] on div "[DATE] 05:47 PM" at bounding box center [437, 103] width 310 height 19
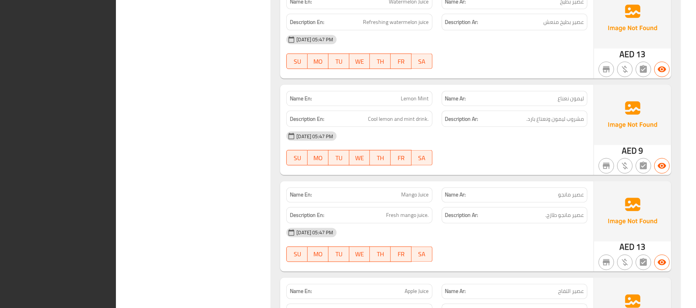
scroll to position [9423, 0]
